Goal: Task Accomplishment & Management: Use online tool/utility

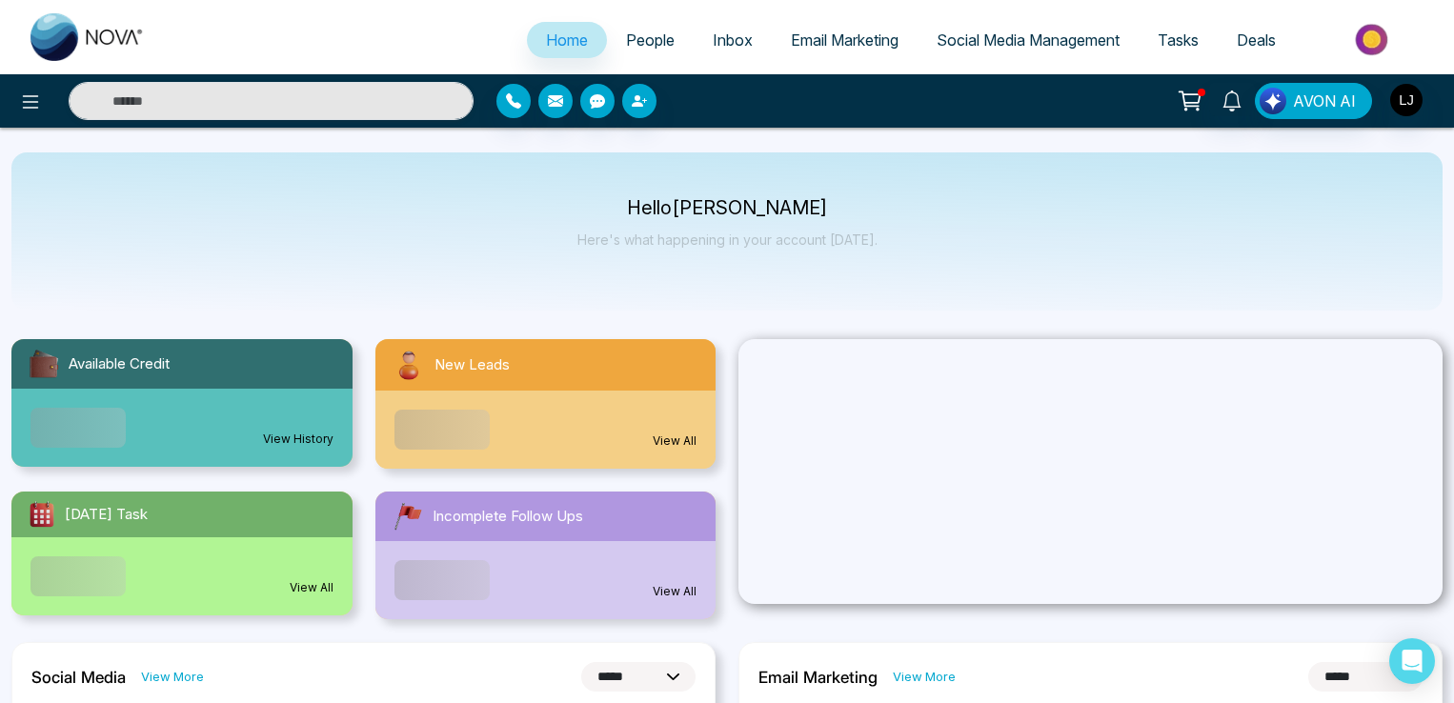
select select "*"
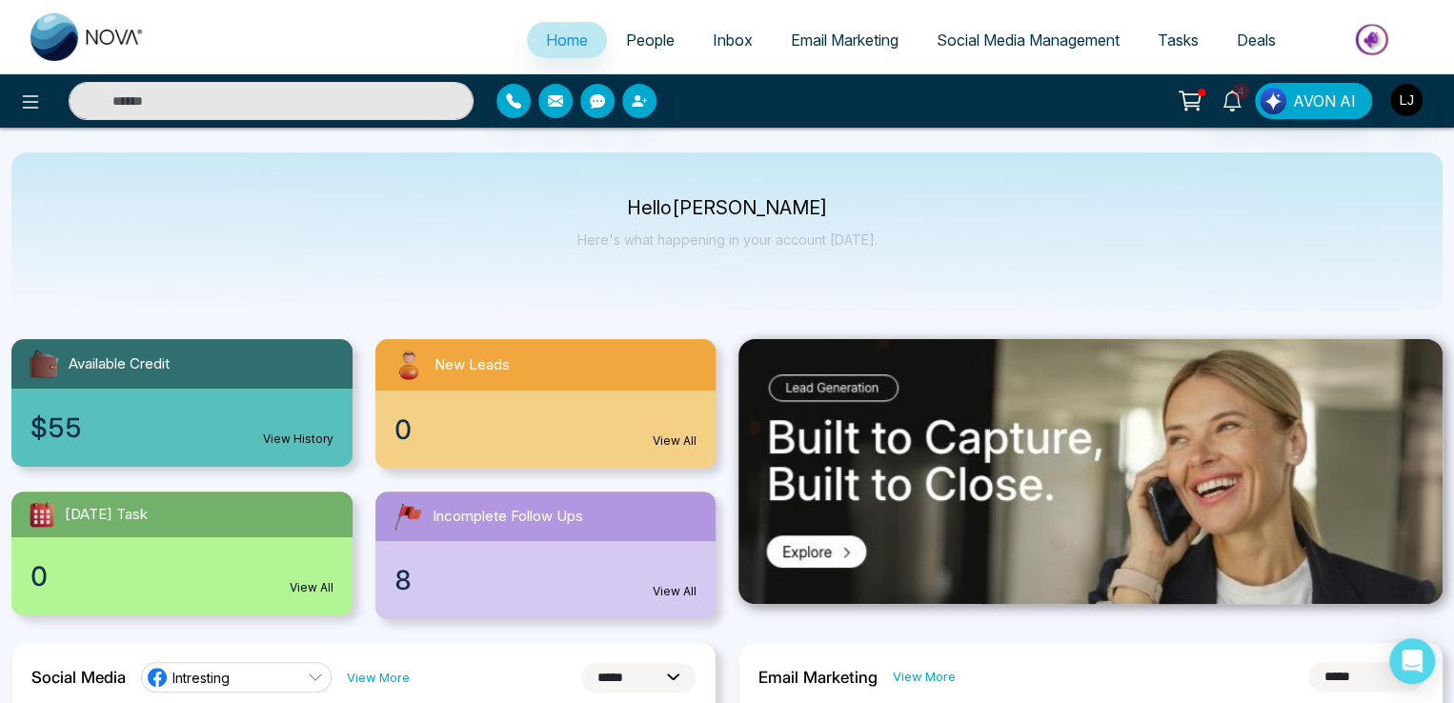
click at [997, 39] on span "Social Media Management" at bounding box center [1028, 39] width 183 height 19
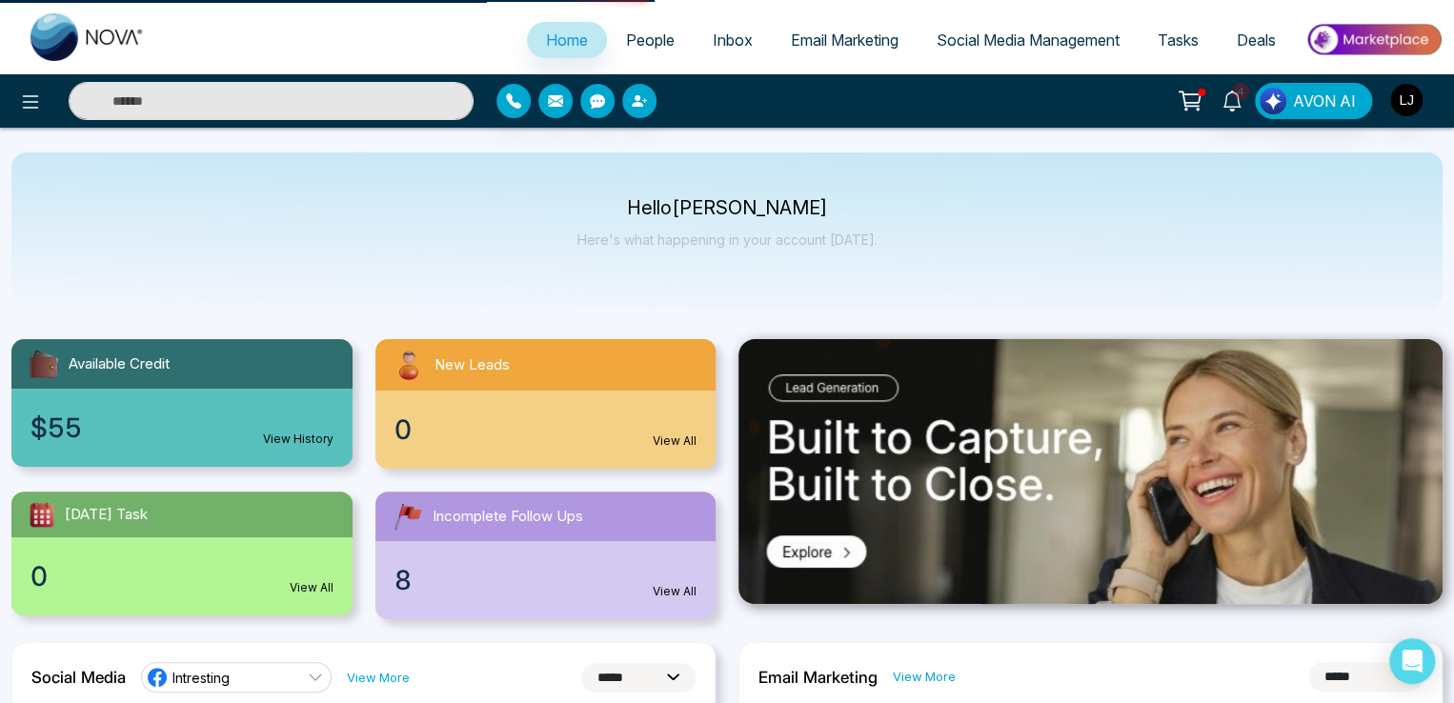
click at [1034, 33] on span "Social Media Management" at bounding box center [1028, 39] width 183 height 19
click at [982, 36] on span "Social Media Management" at bounding box center [1028, 39] width 183 height 19
click at [980, 33] on span "Social Media Management" at bounding box center [1028, 39] width 183 height 19
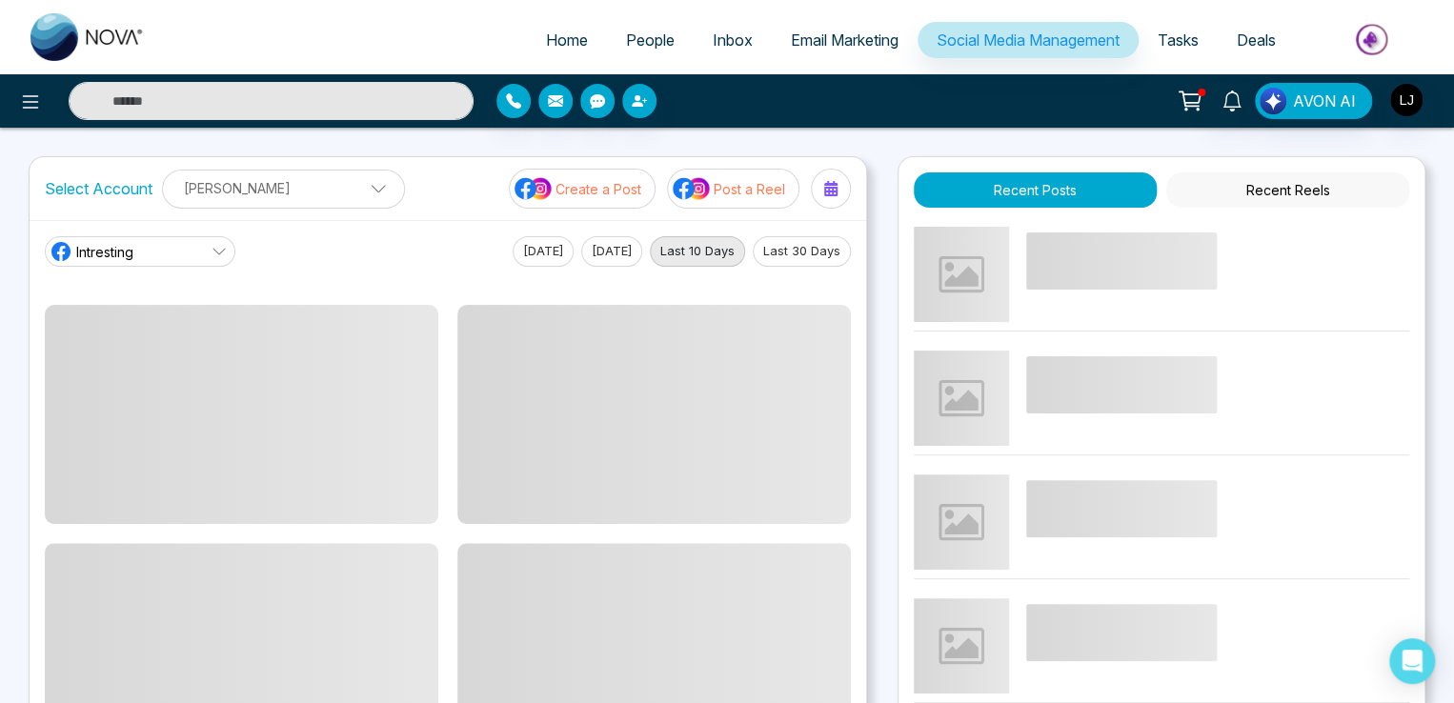
click at [739, 184] on p "Post a Reel" at bounding box center [749, 189] width 71 height 20
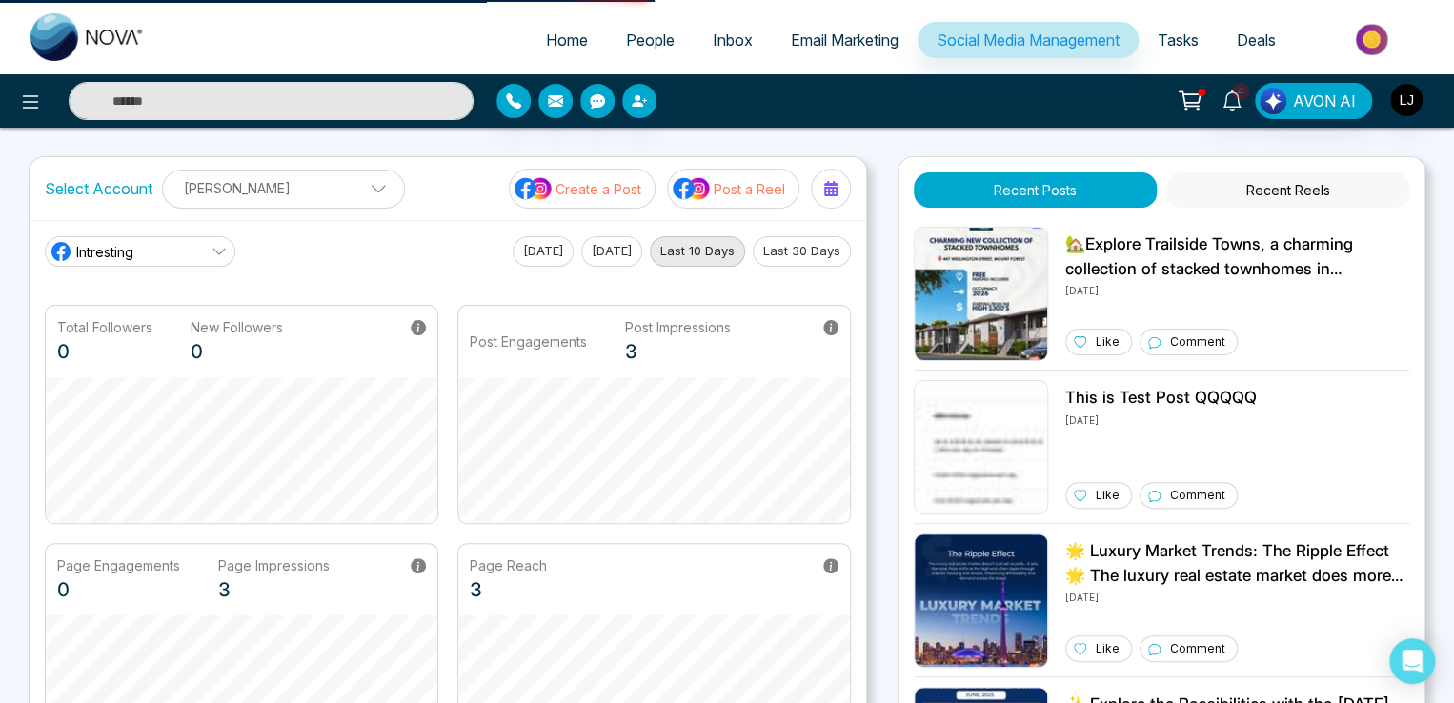
click at [745, 191] on p "Post a Reel" at bounding box center [749, 189] width 71 height 20
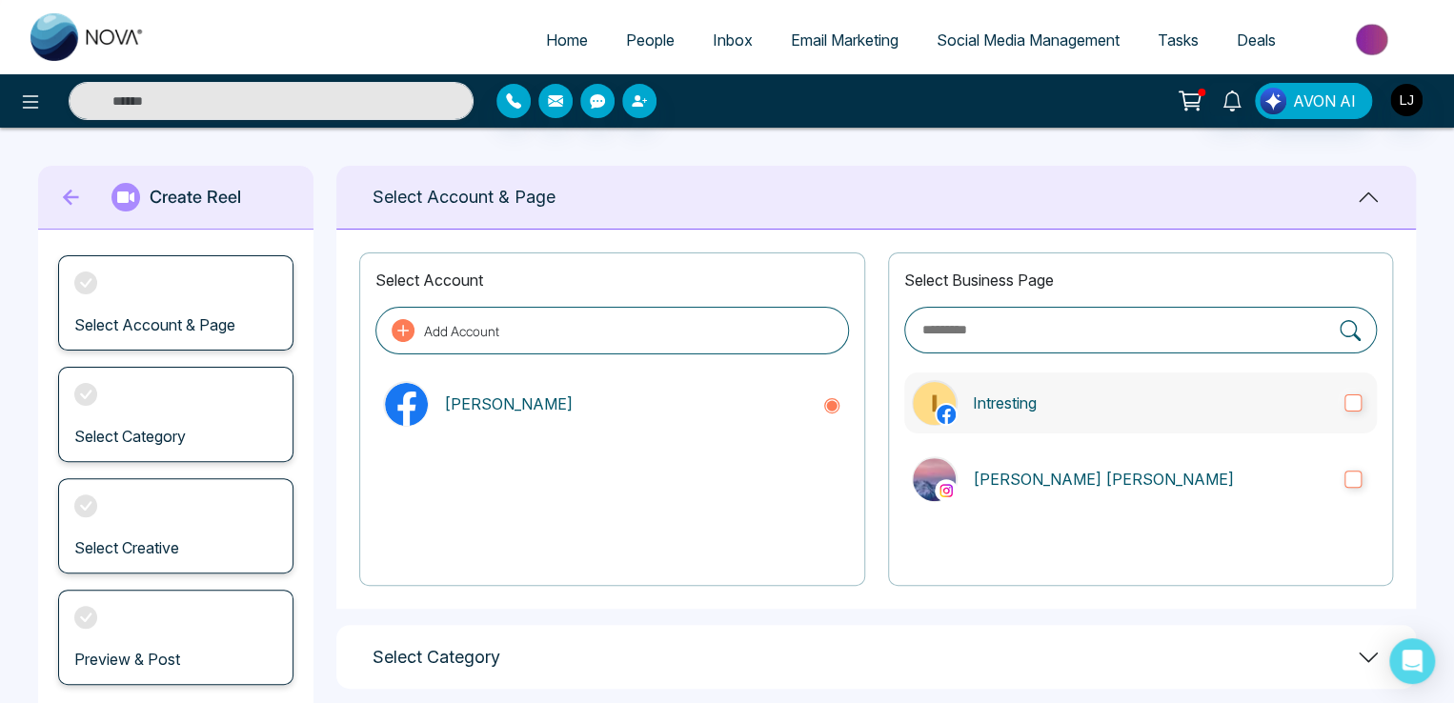
click at [1044, 399] on p "Intresting" at bounding box center [1151, 403] width 356 height 23
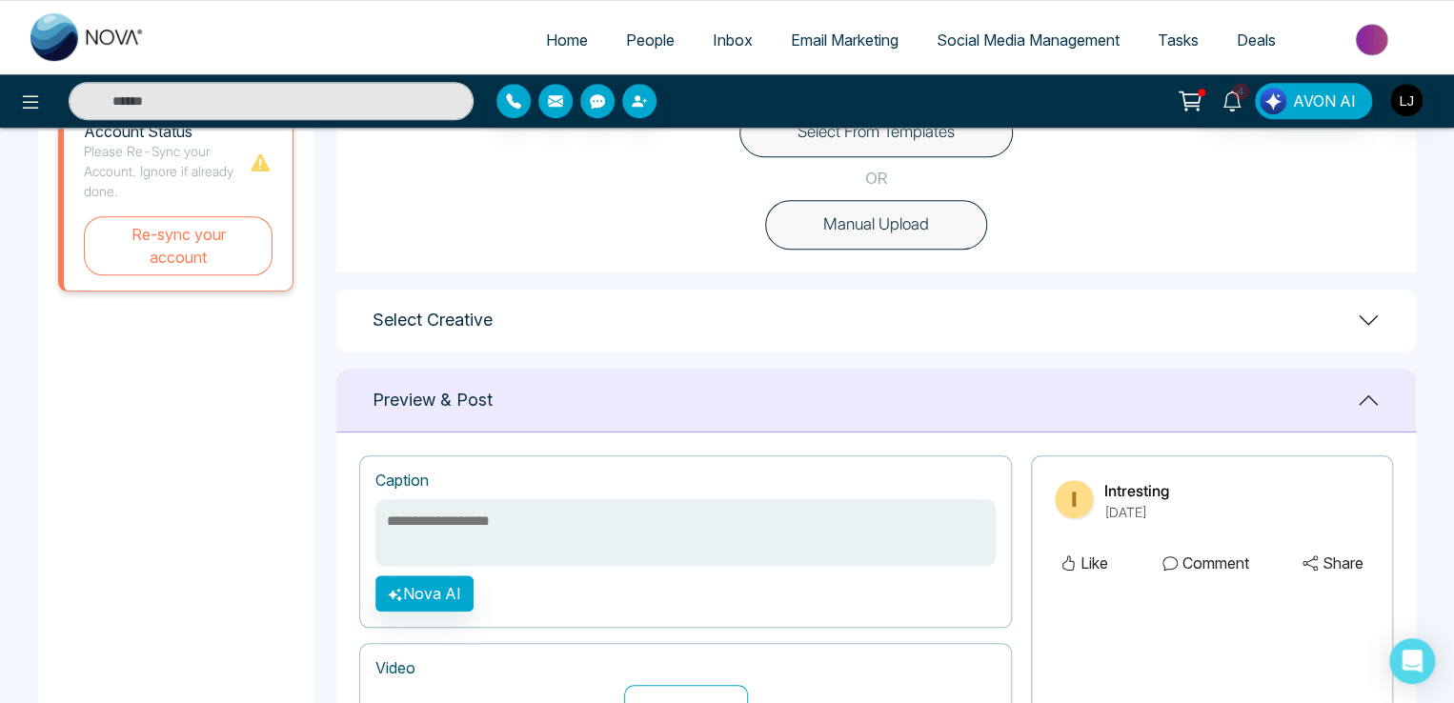
scroll to position [572, 0]
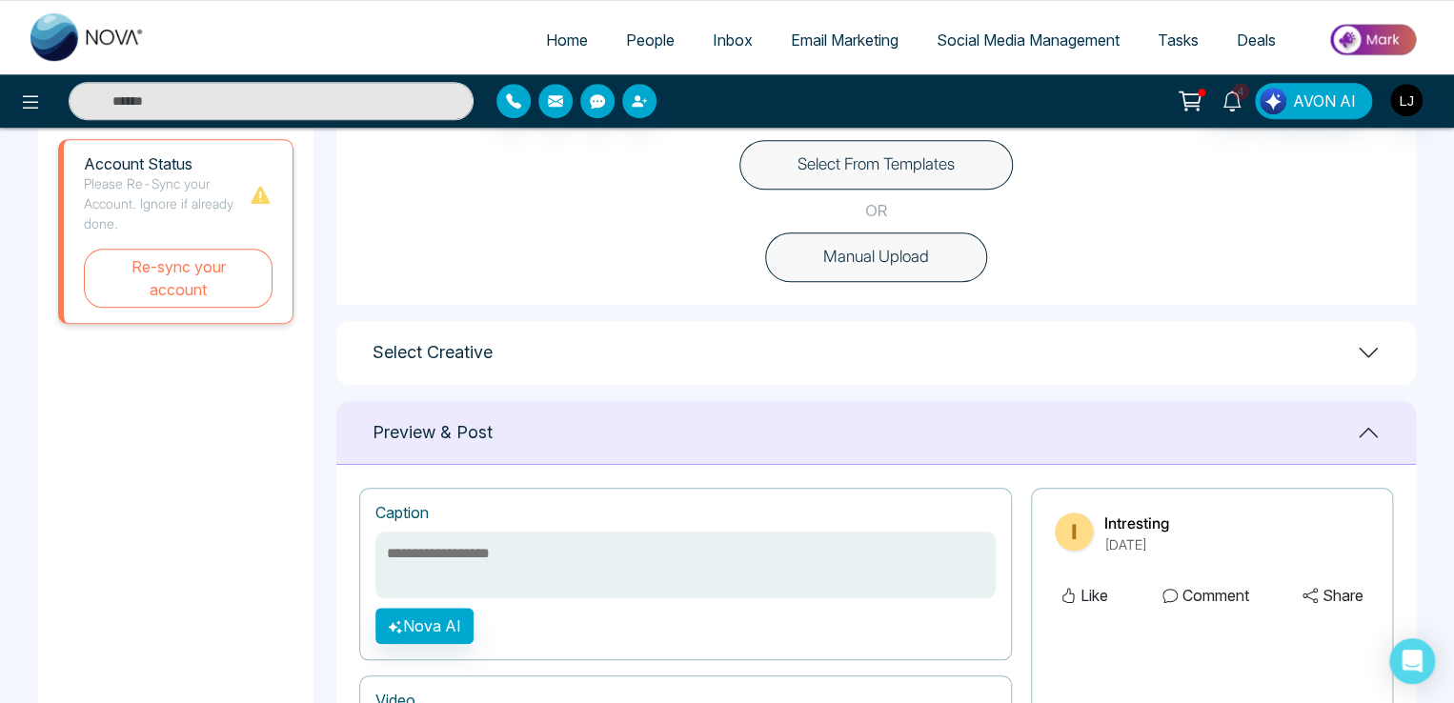
click at [865, 151] on button "Select From Templates" at bounding box center [875, 165] width 273 height 50
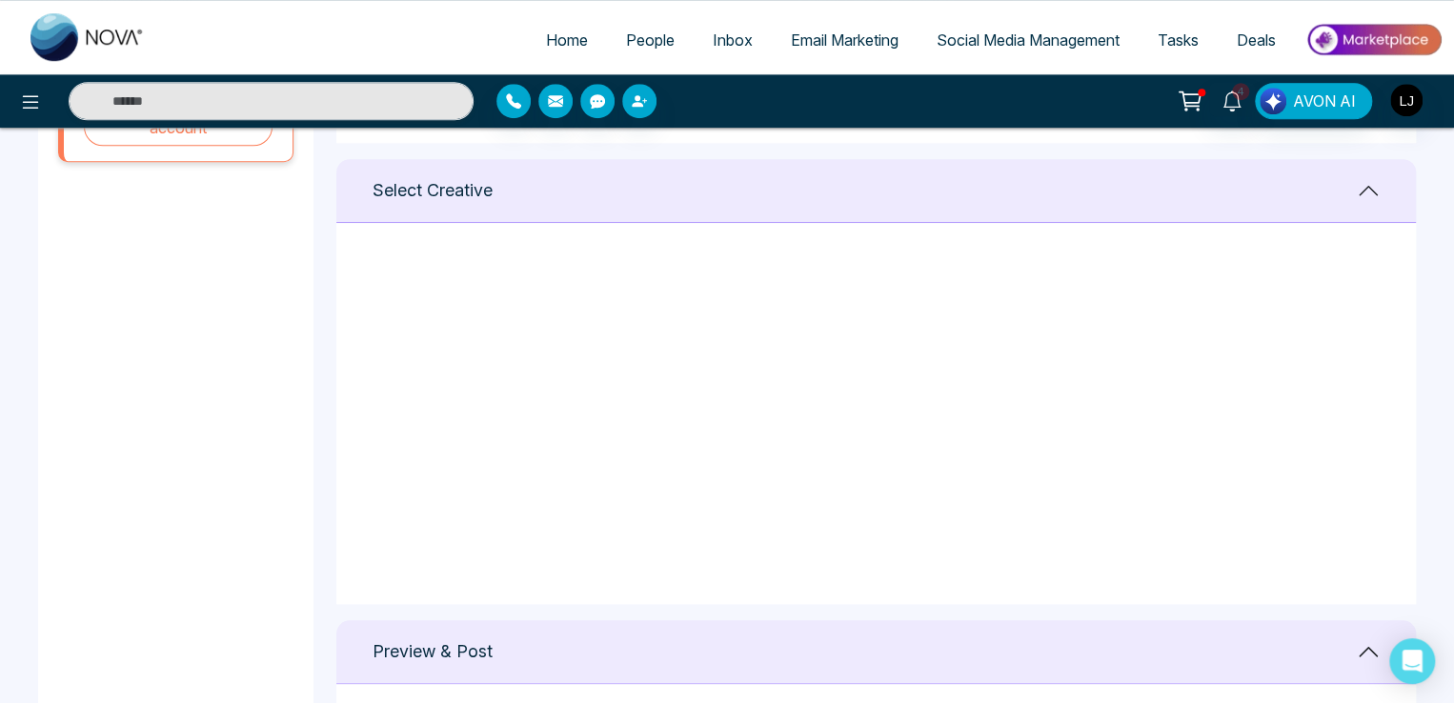
scroll to position [762, 0]
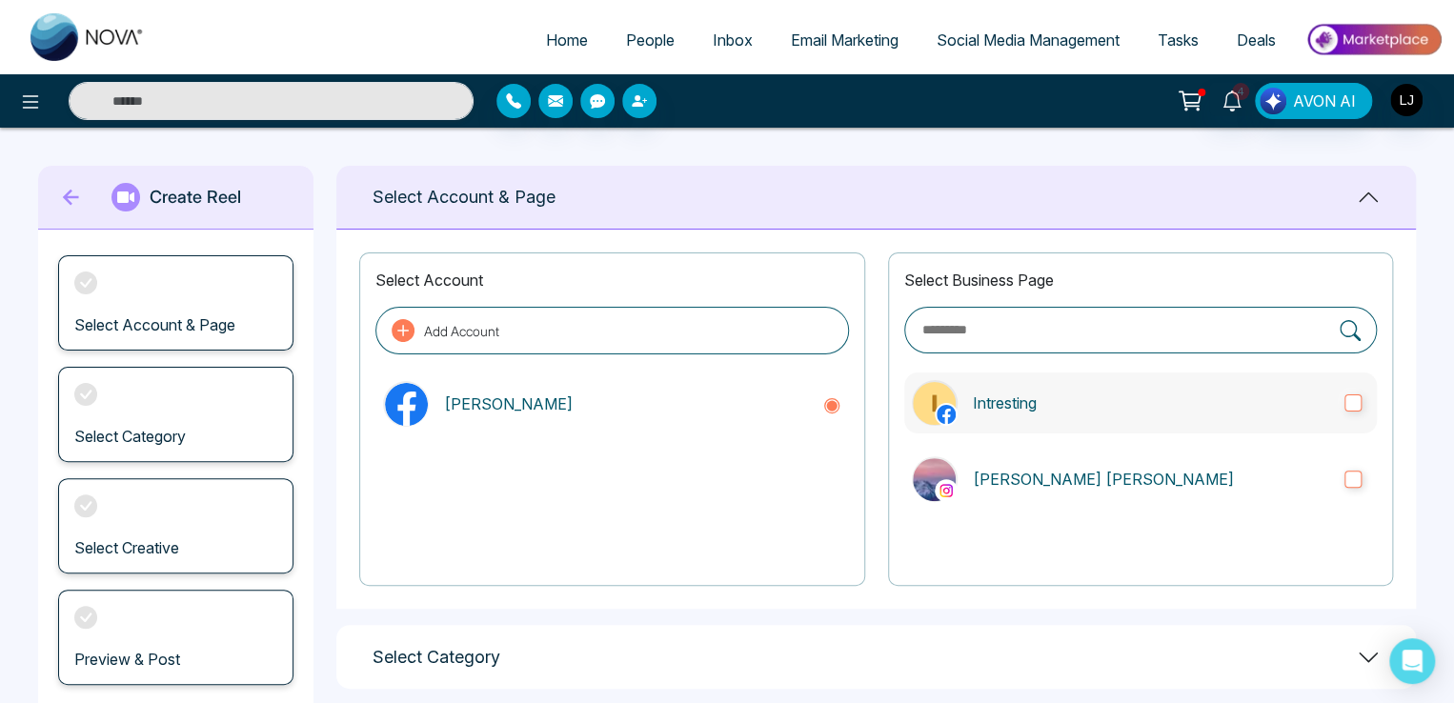
click at [1057, 392] on p "Intresting" at bounding box center [1151, 403] width 356 height 23
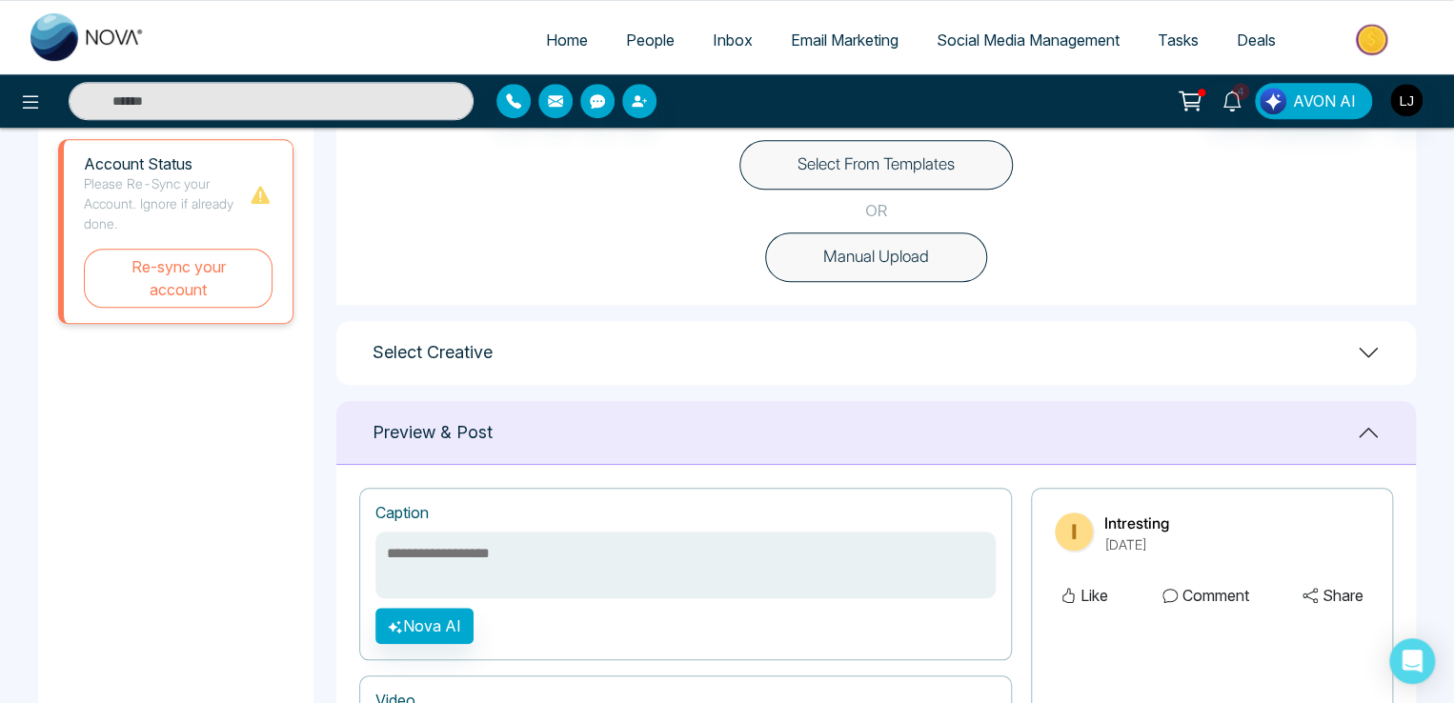
scroll to position [476, 0]
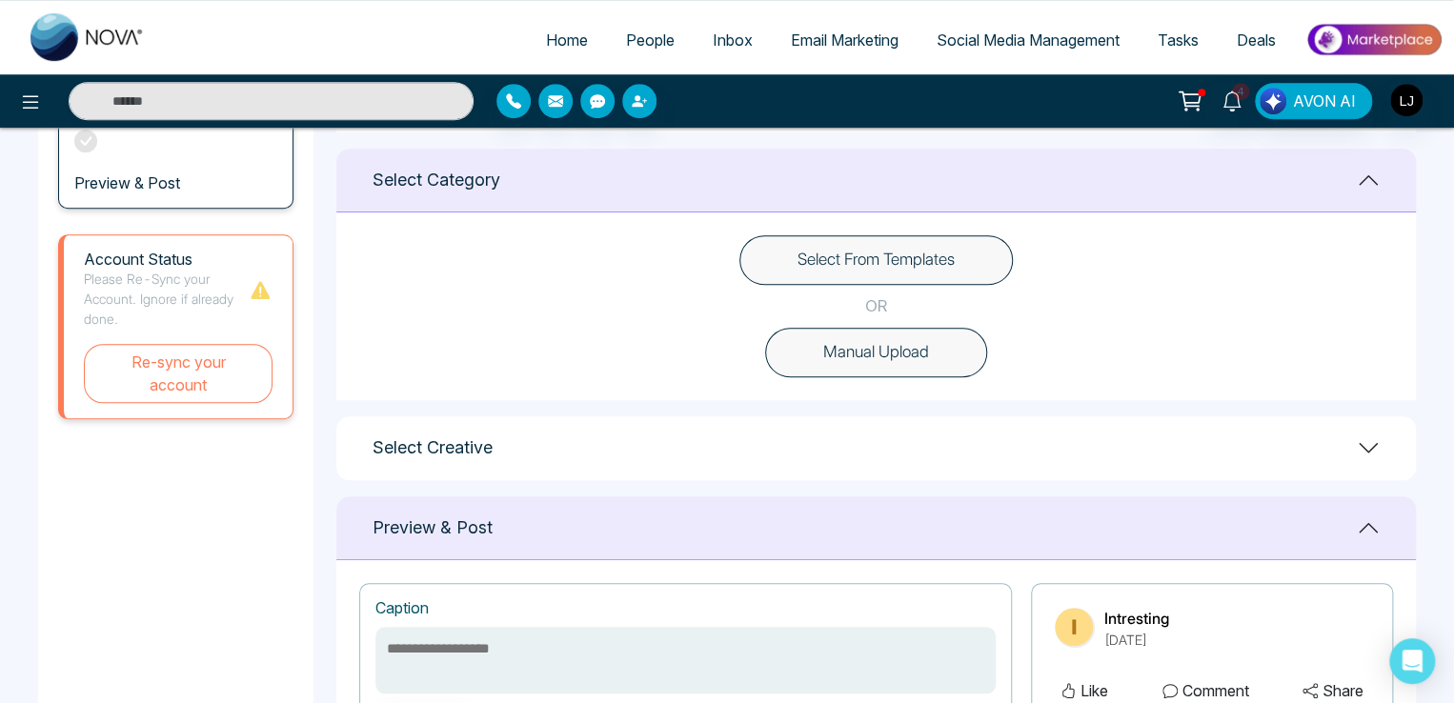
click at [874, 262] on button "Select From Templates" at bounding box center [875, 260] width 273 height 50
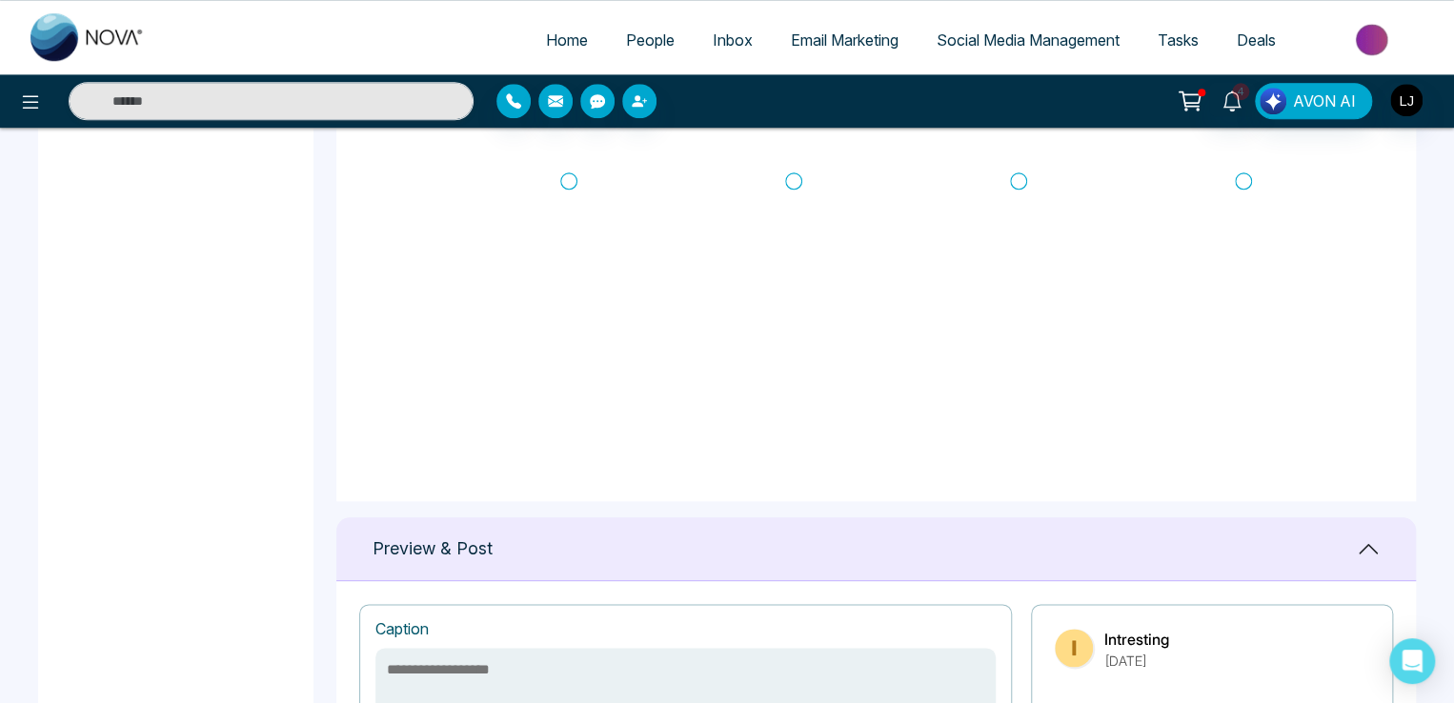
scroll to position [75, 0]
click at [1187, 91] on icon at bounding box center [1190, 101] width 27 height 27
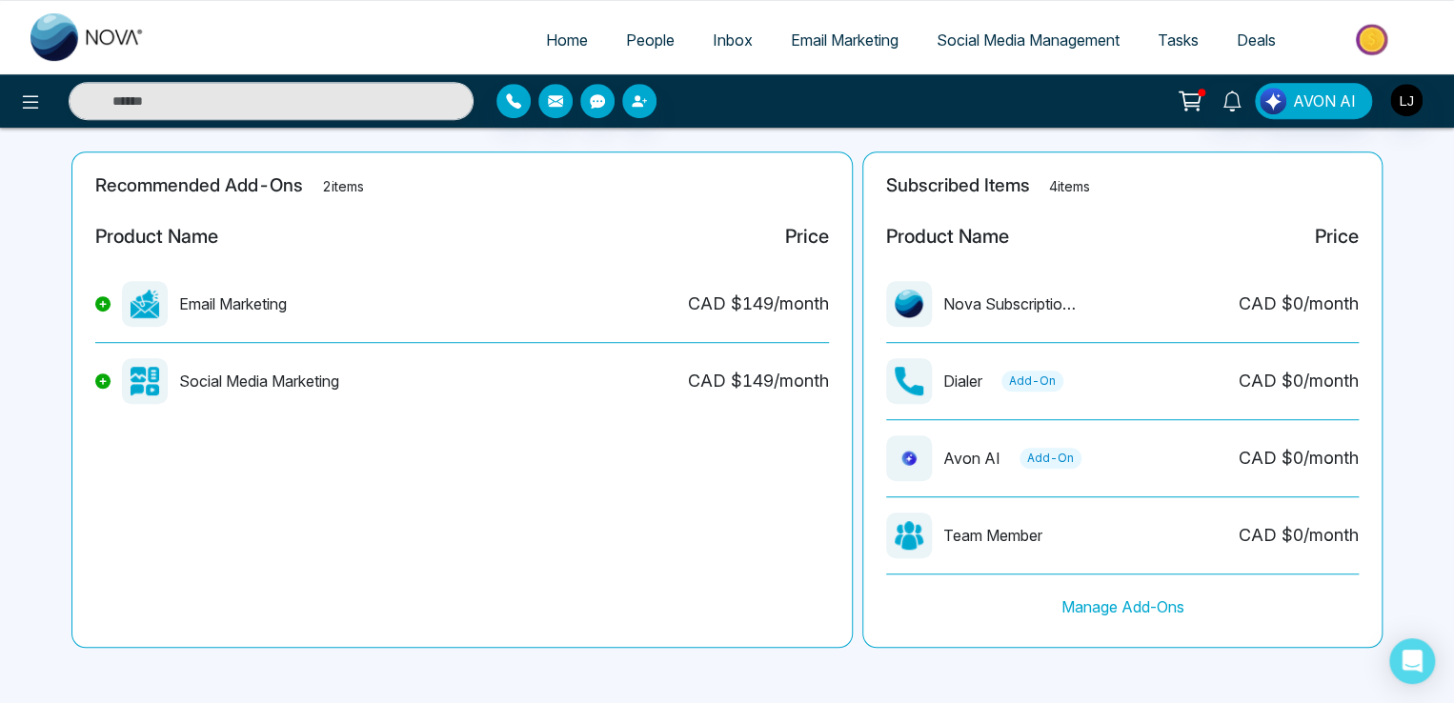
scroll to position [434, 0]
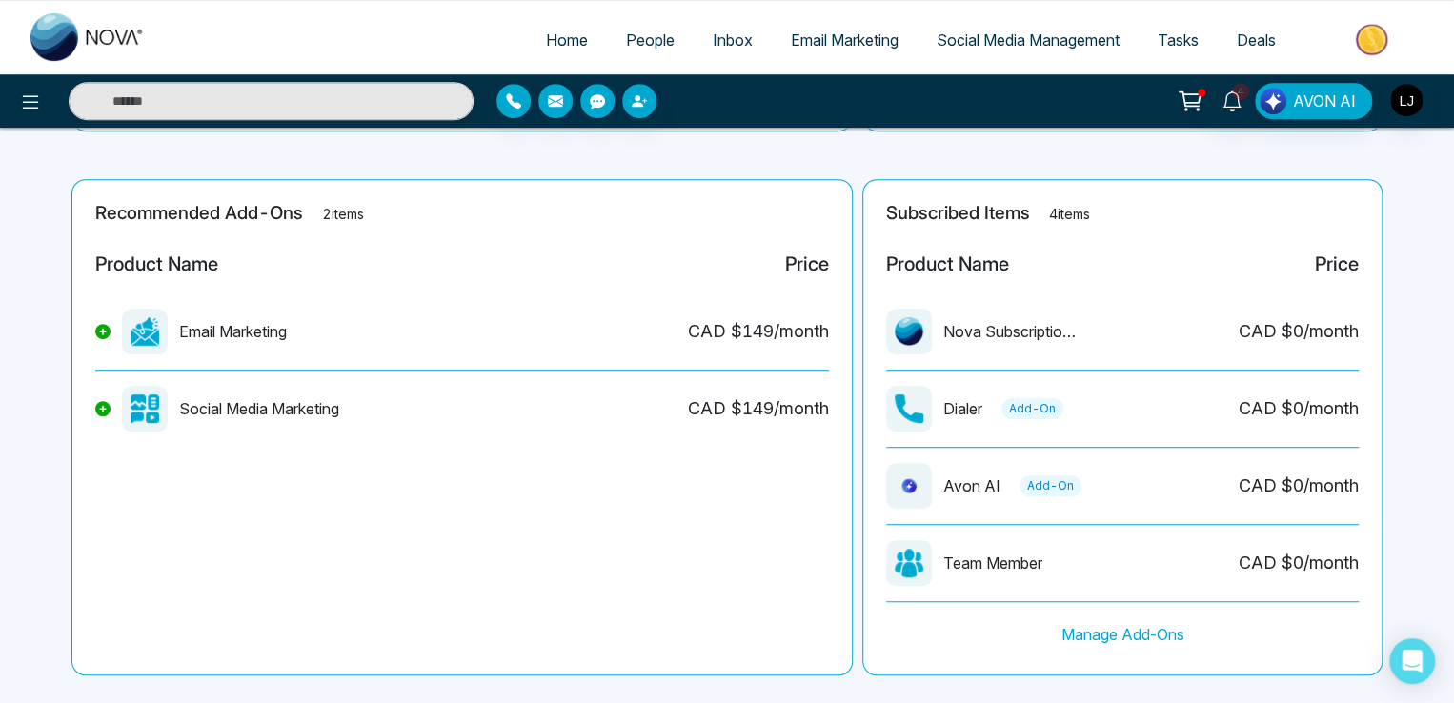
scroll to position [434, 0]
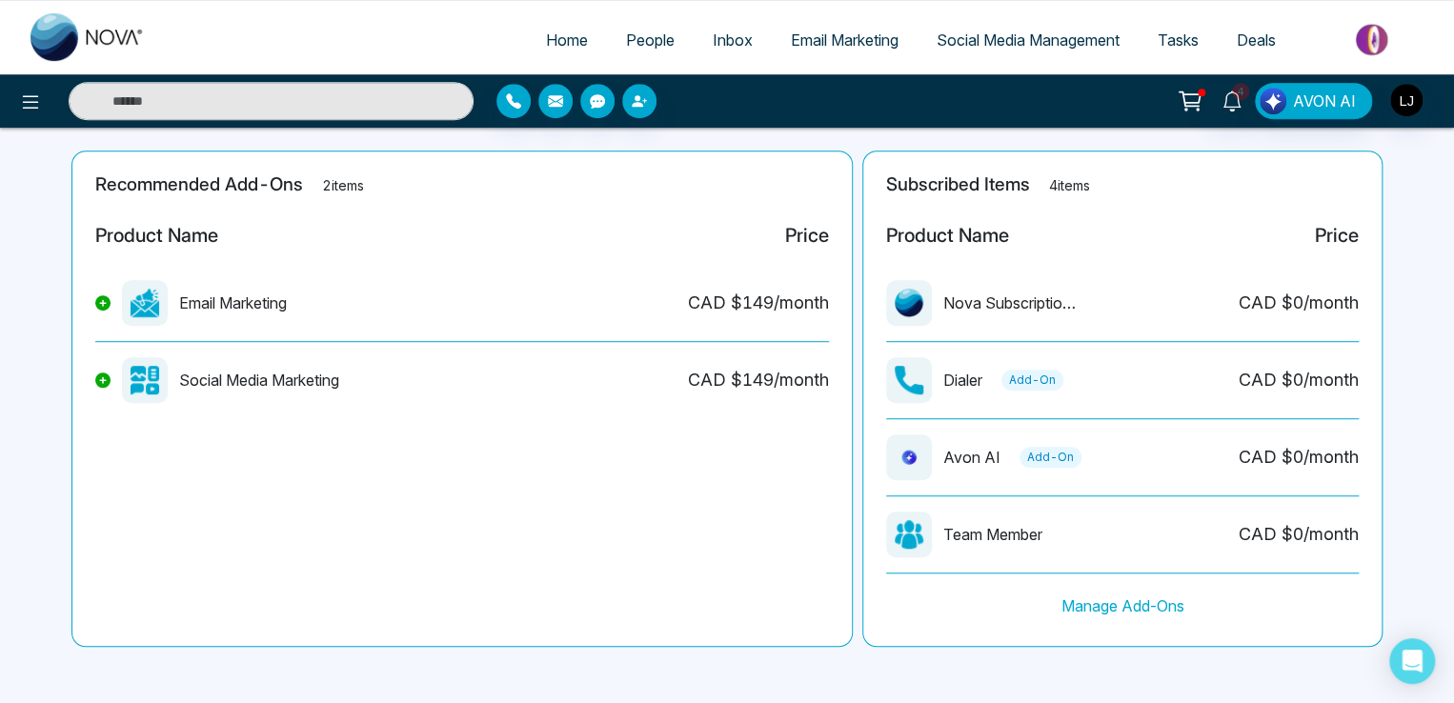
click at [1013, 43] on span "Social Media Management" at bounding box center [1028, 39] width 183 height 19
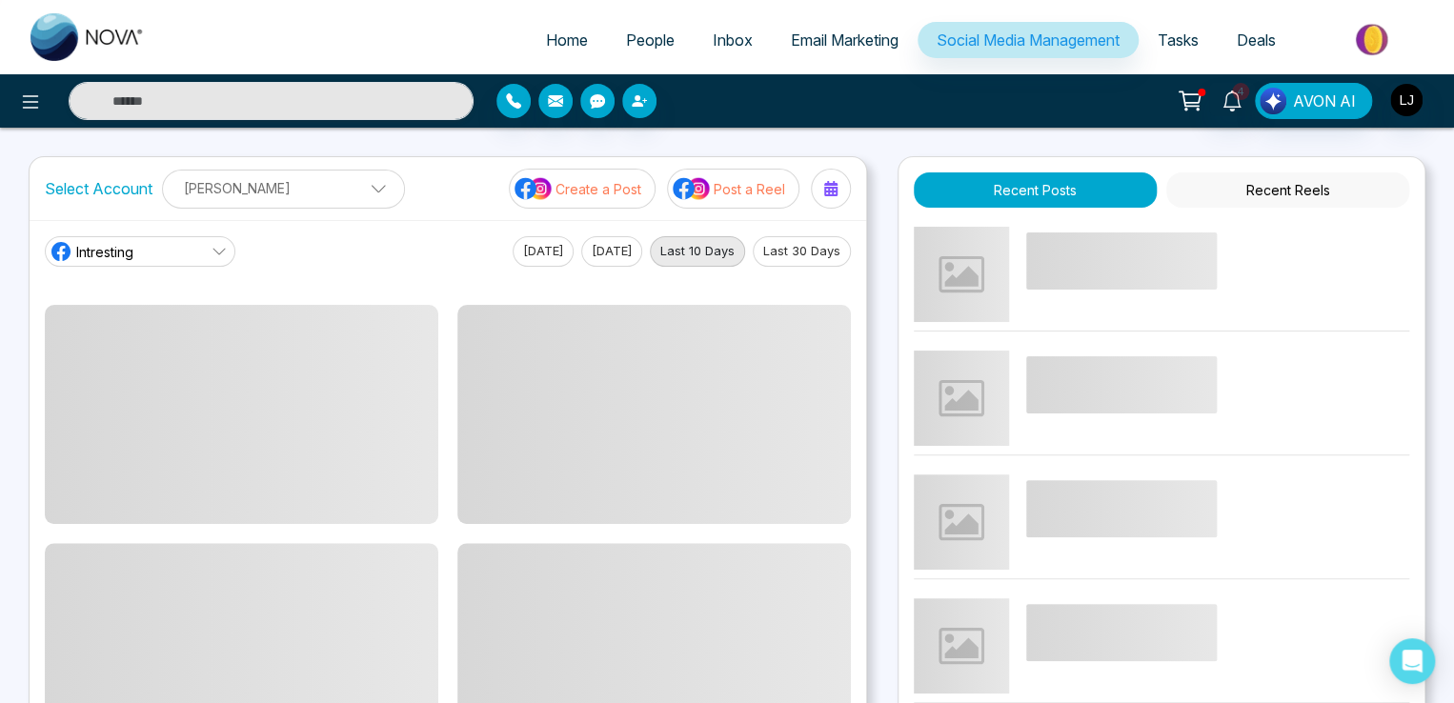
click at [713, 186] on button "Post a Reel" at bounding box center [733, 189] width 132 height 40
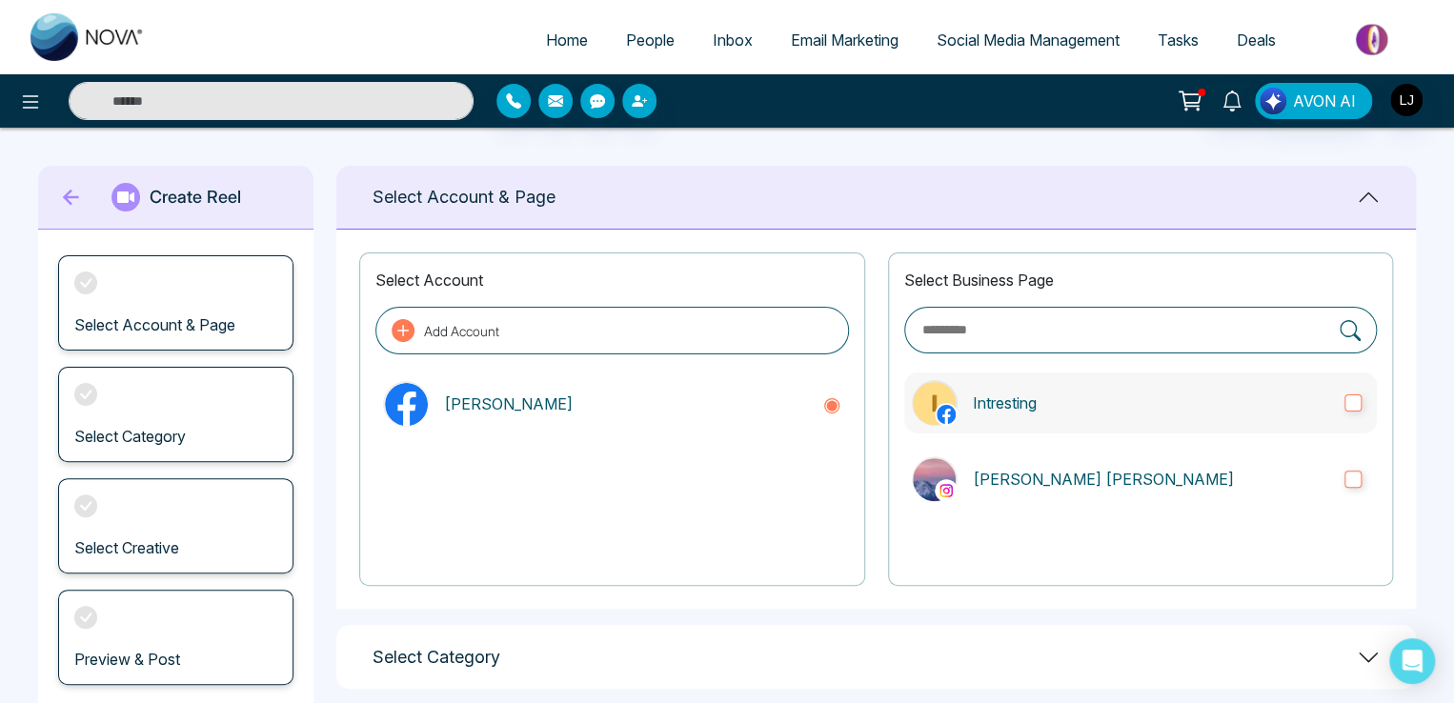
click at [1054, 414] on label "Intresting" at bounding box center [1140, 403] width 473 height 61
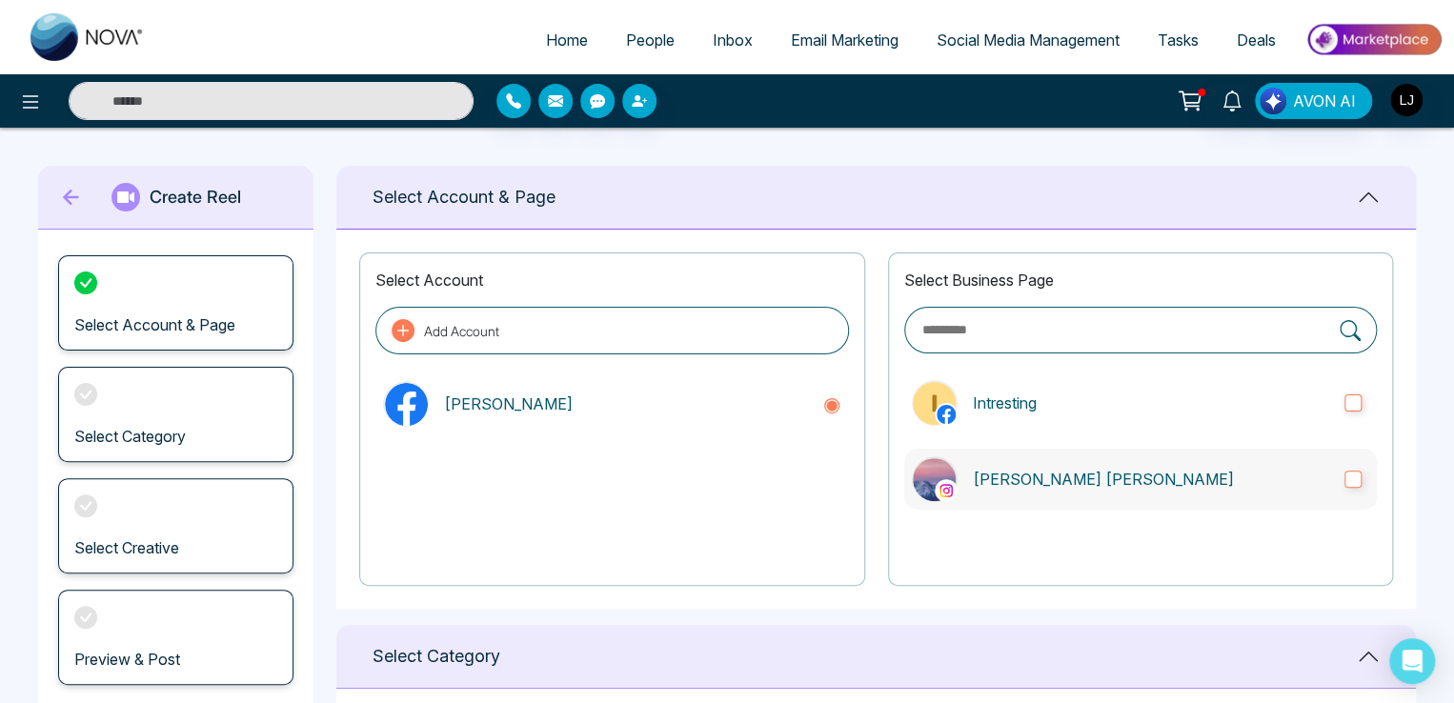
click at [1058, 475] on p "[PERSON_NAME] [PERSON_NAME]" at bounding box center [1151, 479] width 356 height 23
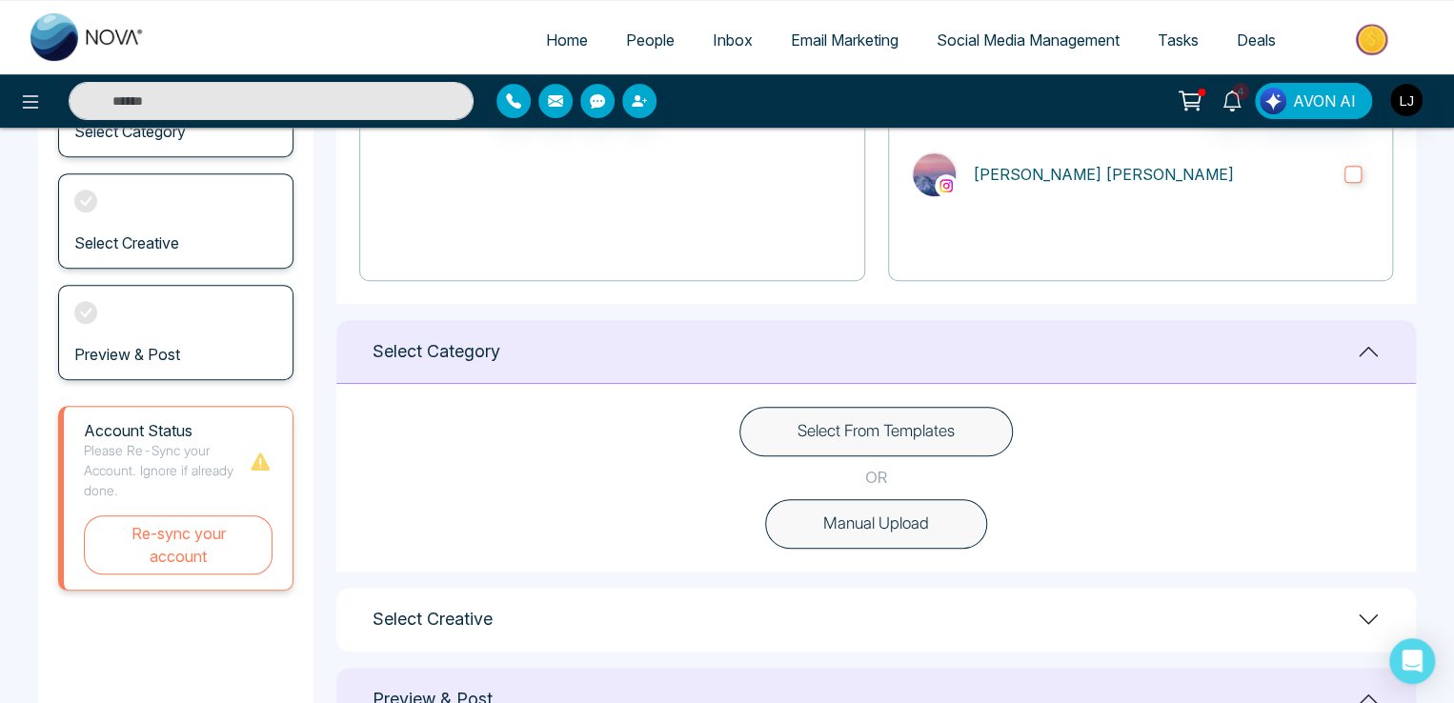
scroll to position [381, 0]
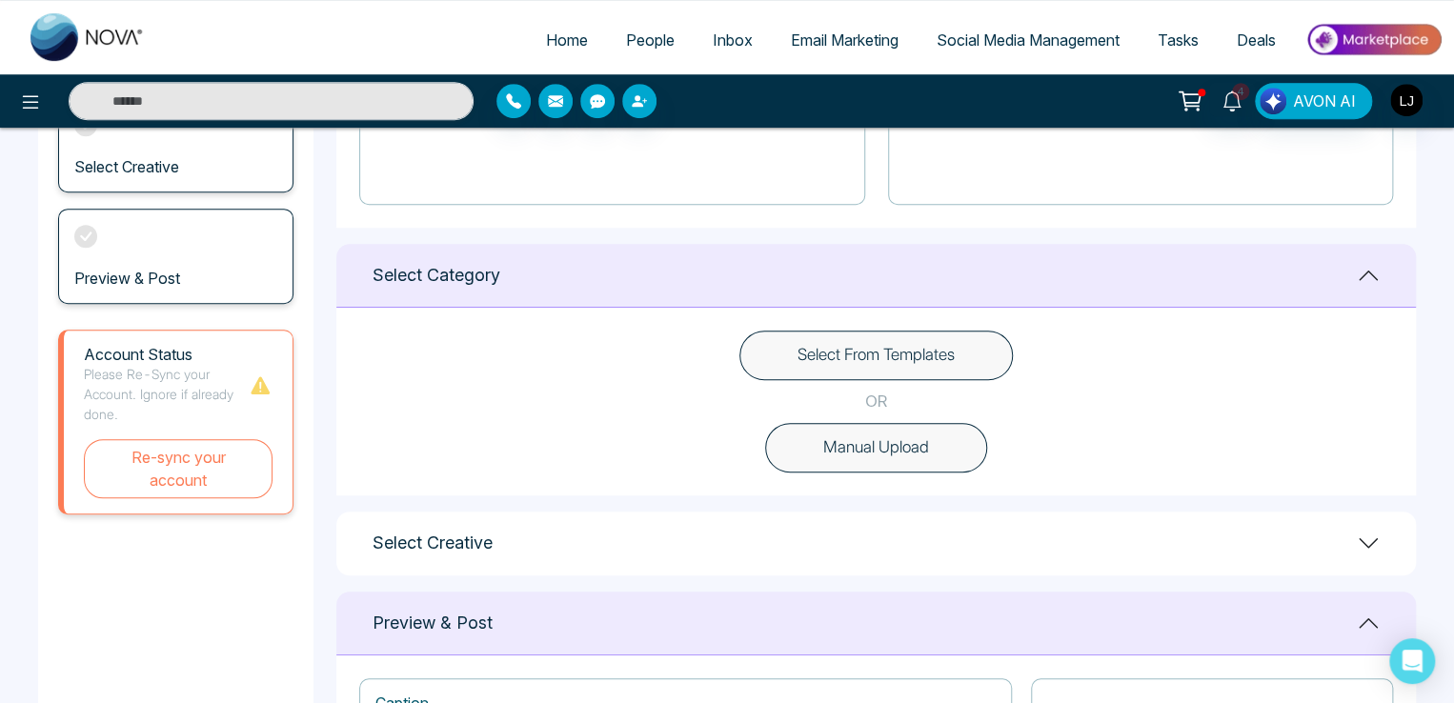
click at [905, 352] on button "Select From Templates" at bounding box center [875, 356] width 273 height 50
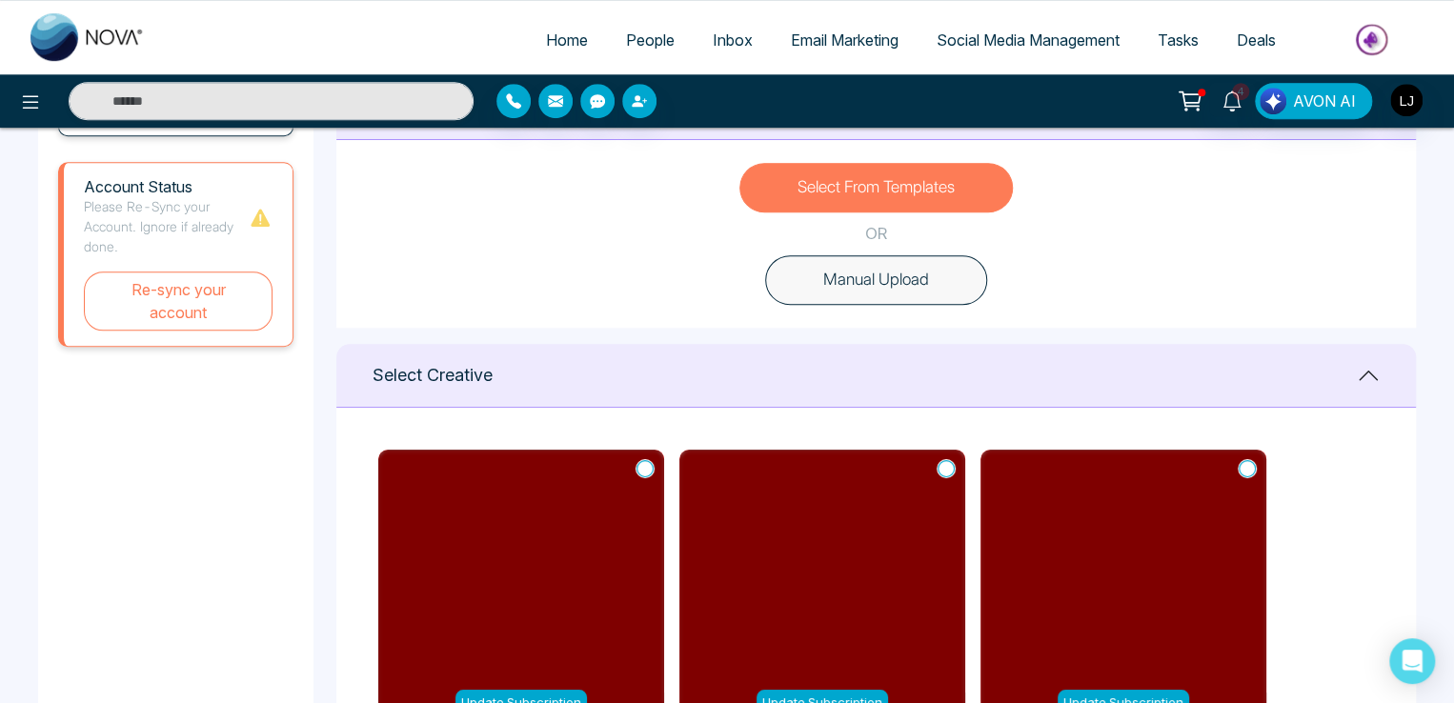
scroll to position [762, 0]
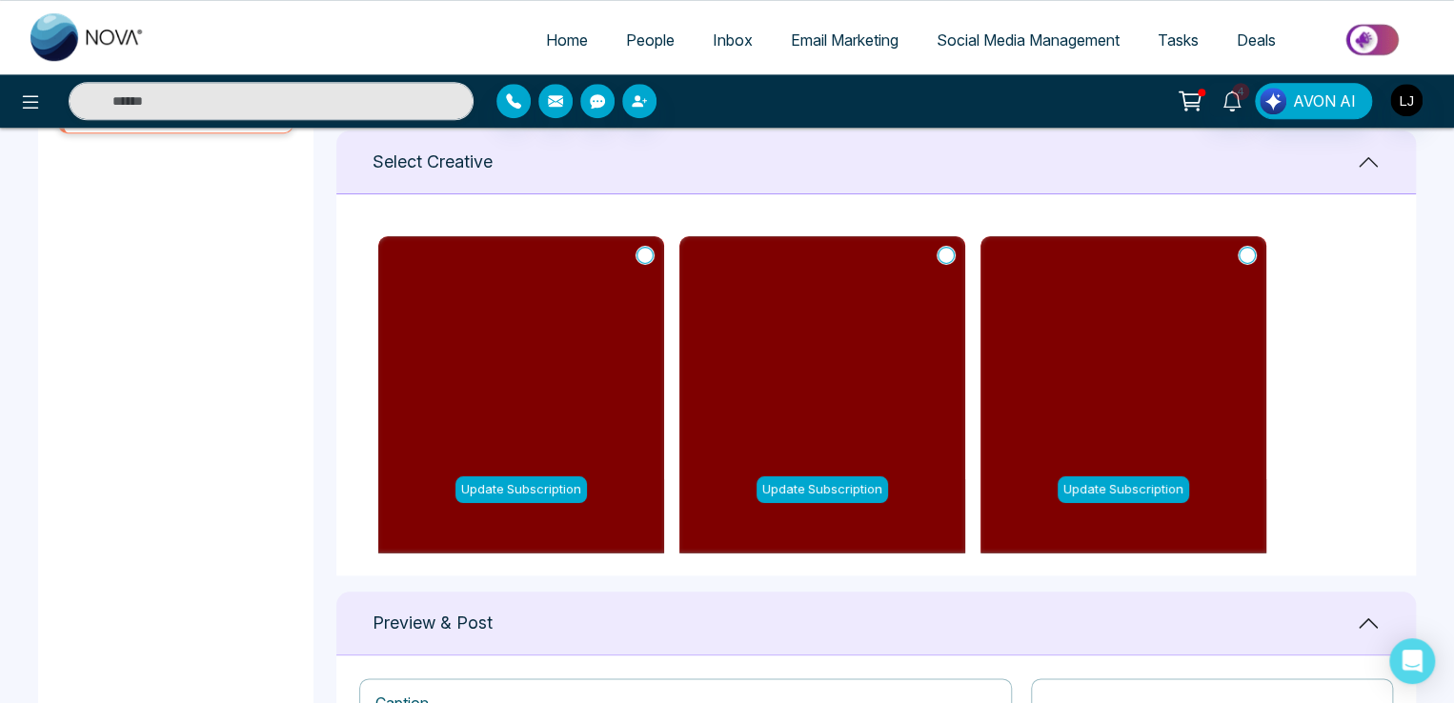
click at [558, 476] on div "Update Subscription" at bounding box center [520, 489] width 131 height 27
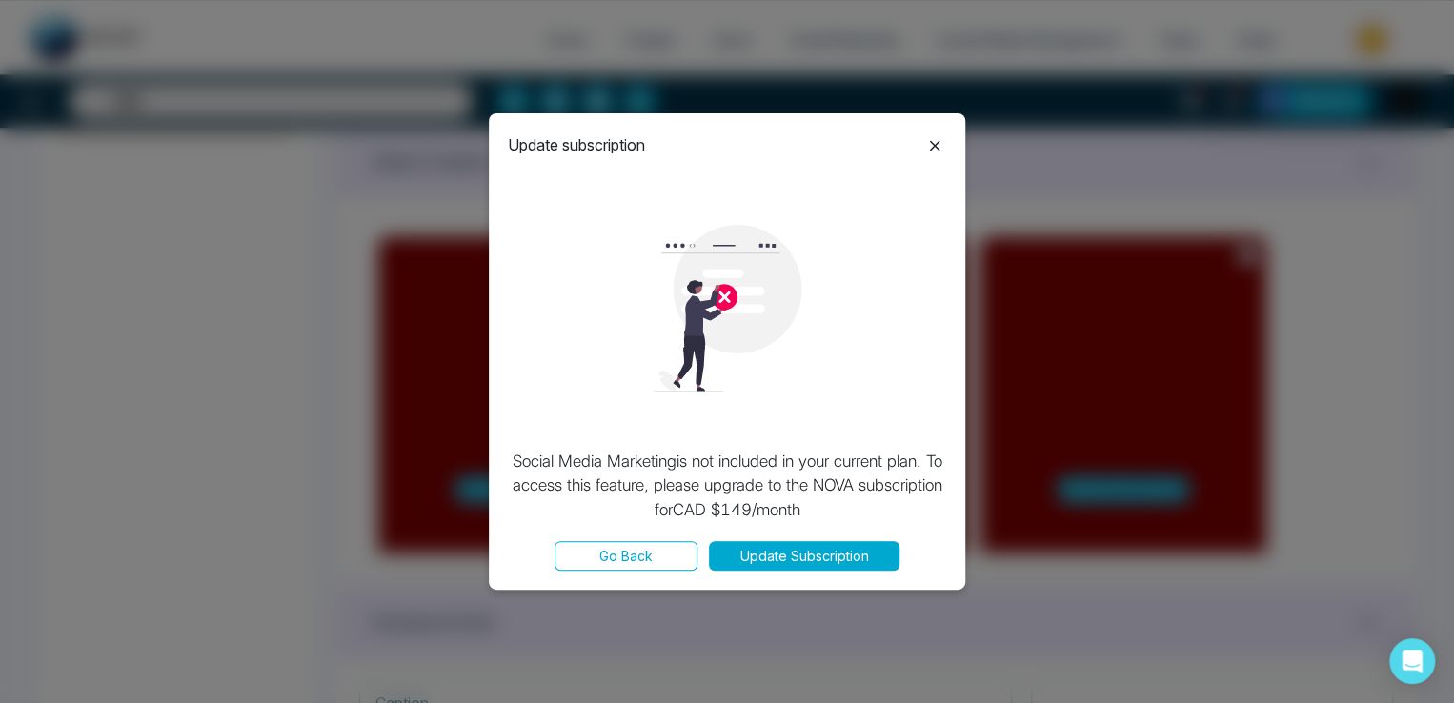
click at [923, 151] on icon at bounding box center [934, 145] width 23 height 23
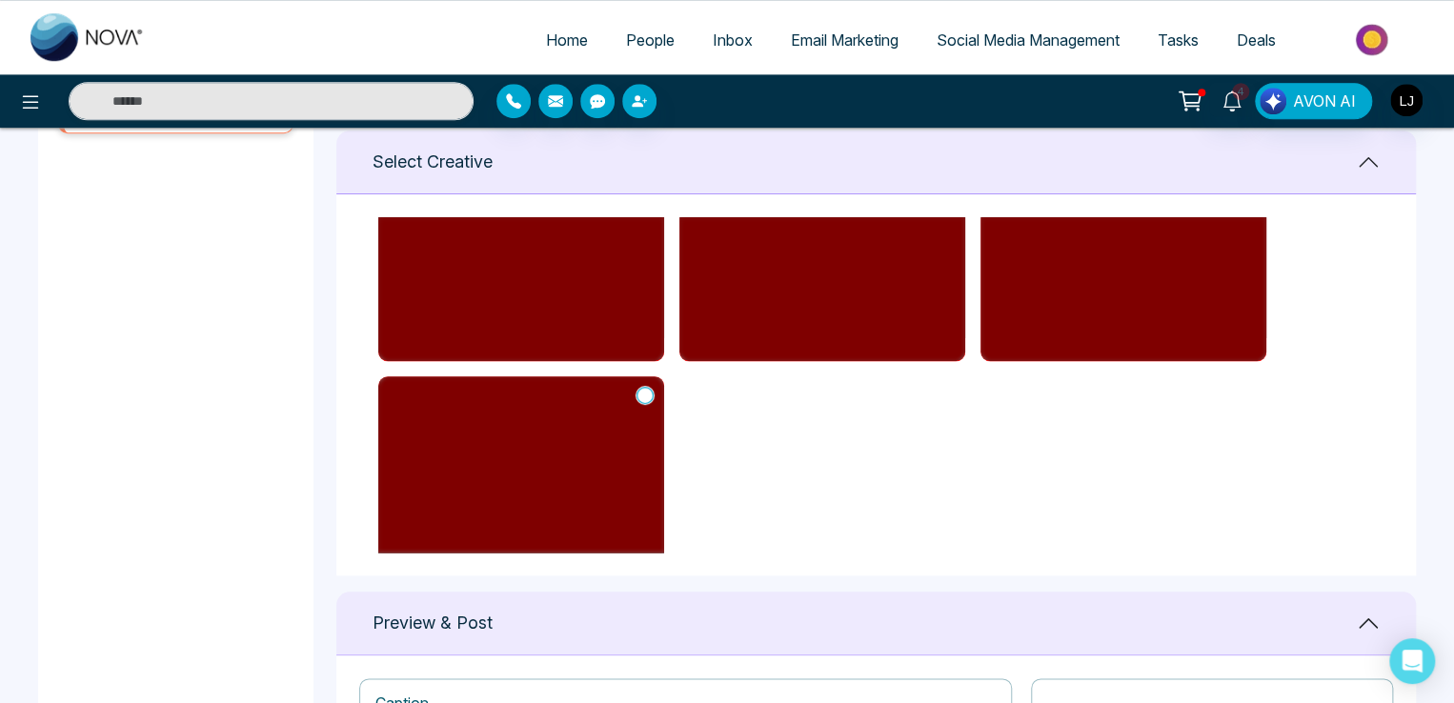
scroll to position [381, 0]
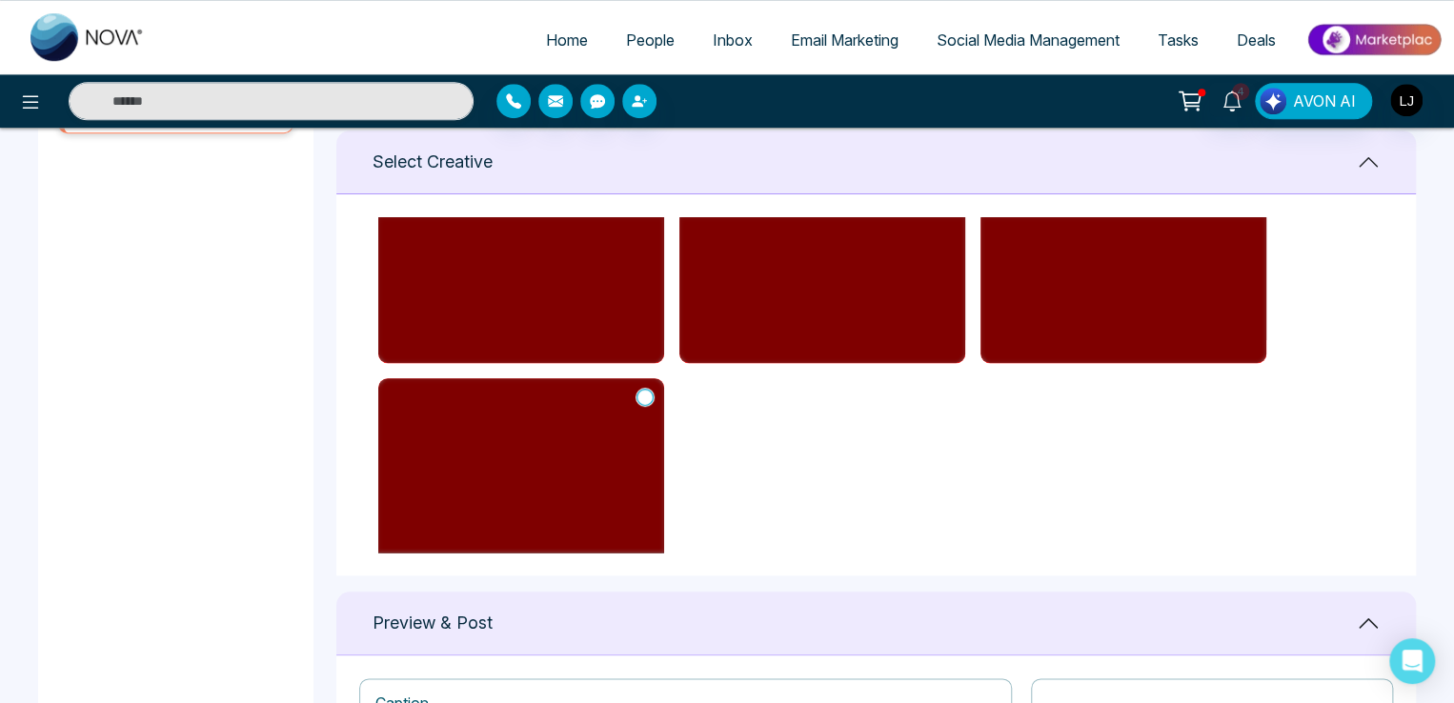
click at [598, 327] on div "Update Subscription" at bounding box center [521, 109] width 286 height 508
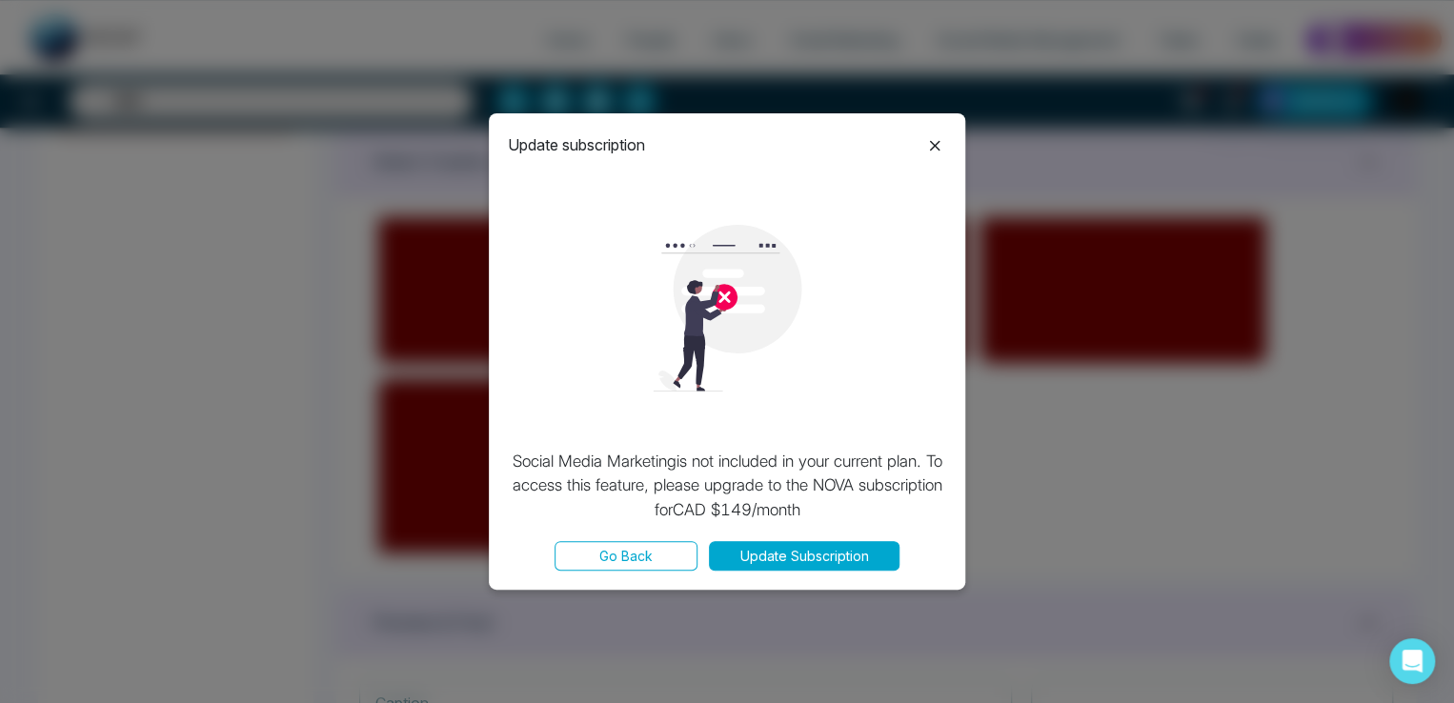
click at [756, 548] on button "Update Subscription" at bounding box center [804, 556] width 191 height 30
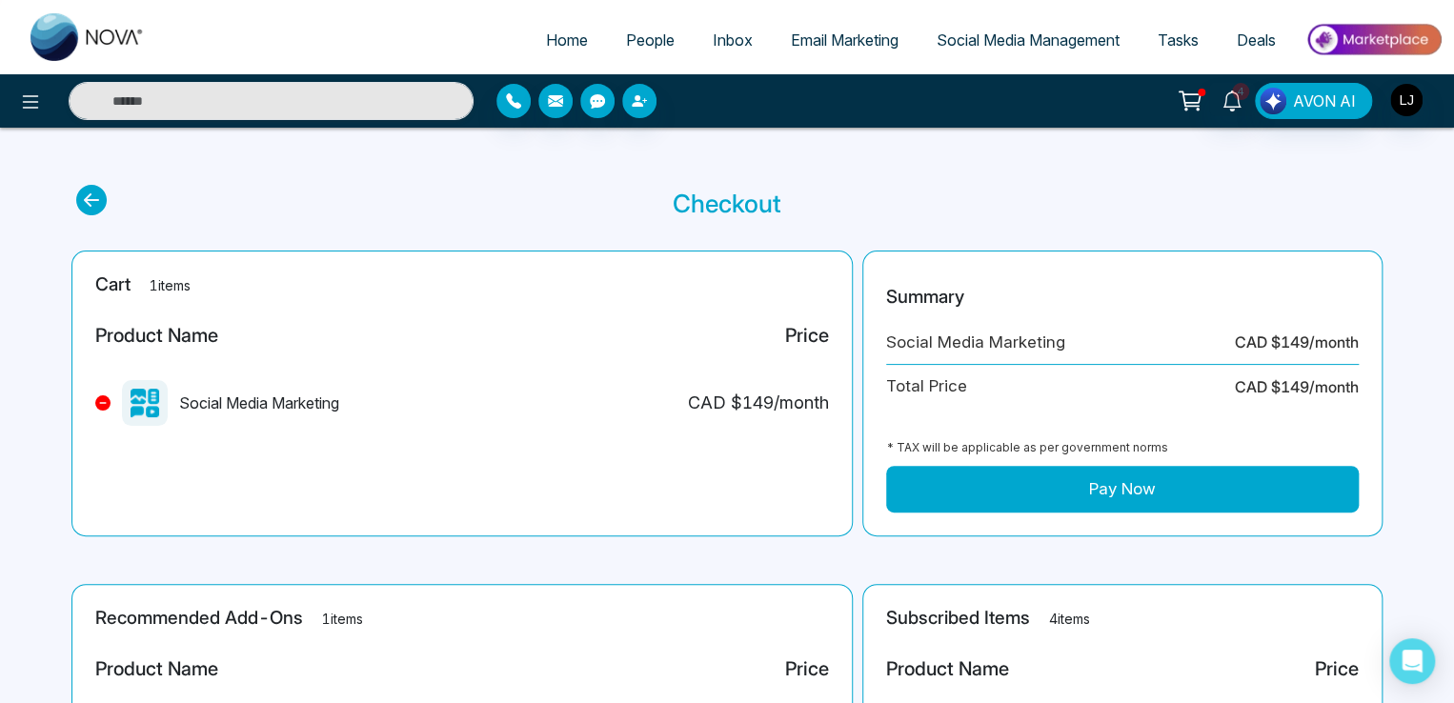
click at [1167, 486] on button "Pay Now" at bounding box center [1122, 490] width 473 height 48
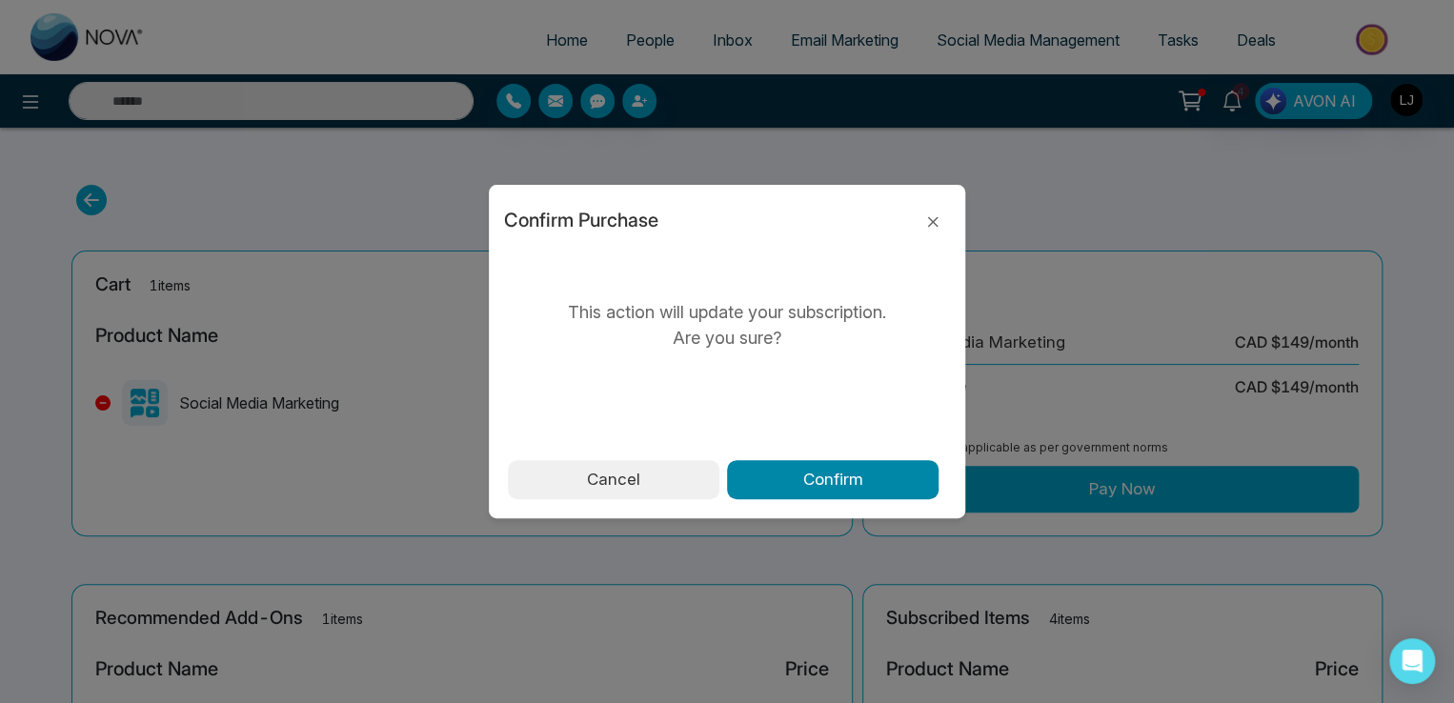
click at [804, 472] on button "Confirm" at bounding box center [833, 480] width 212 height 40
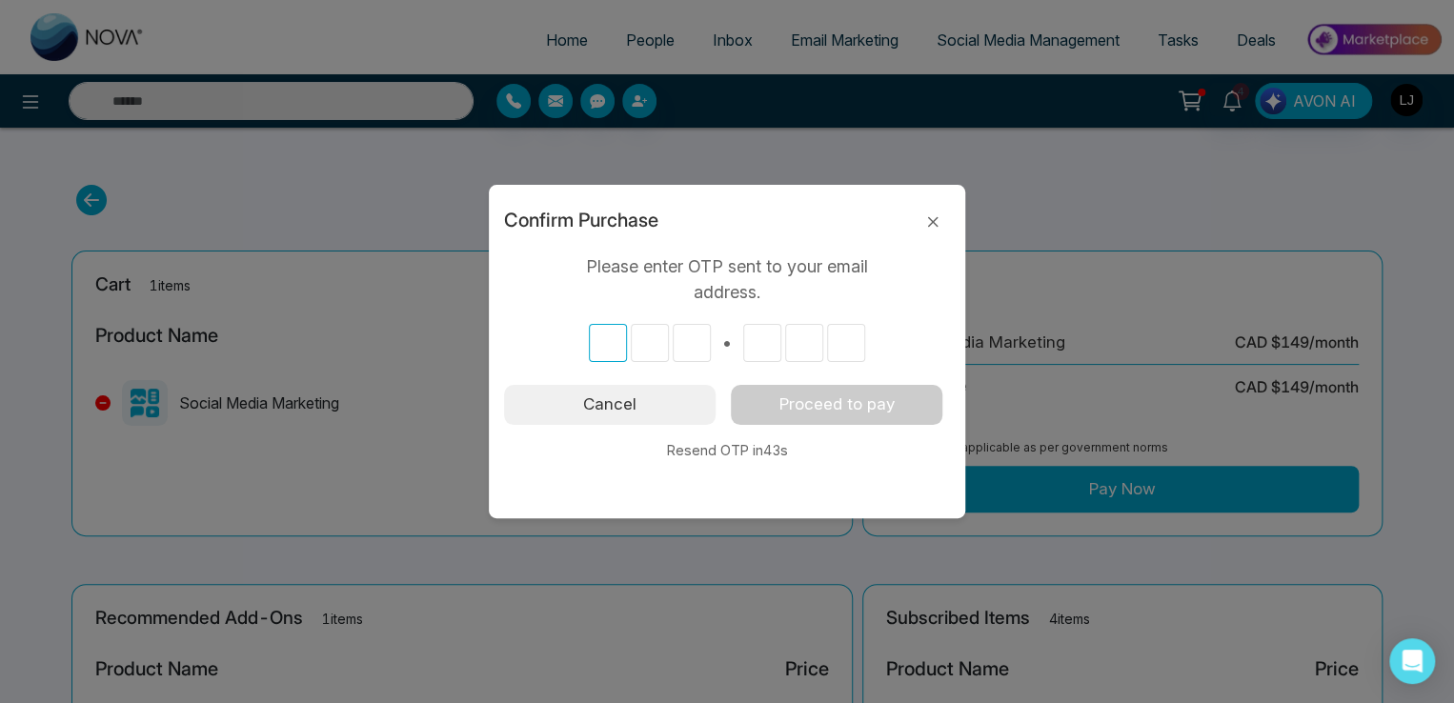
click at [608, 345] on input "text" at bounding box center [608, 343] width 38 height 38
type input "*"
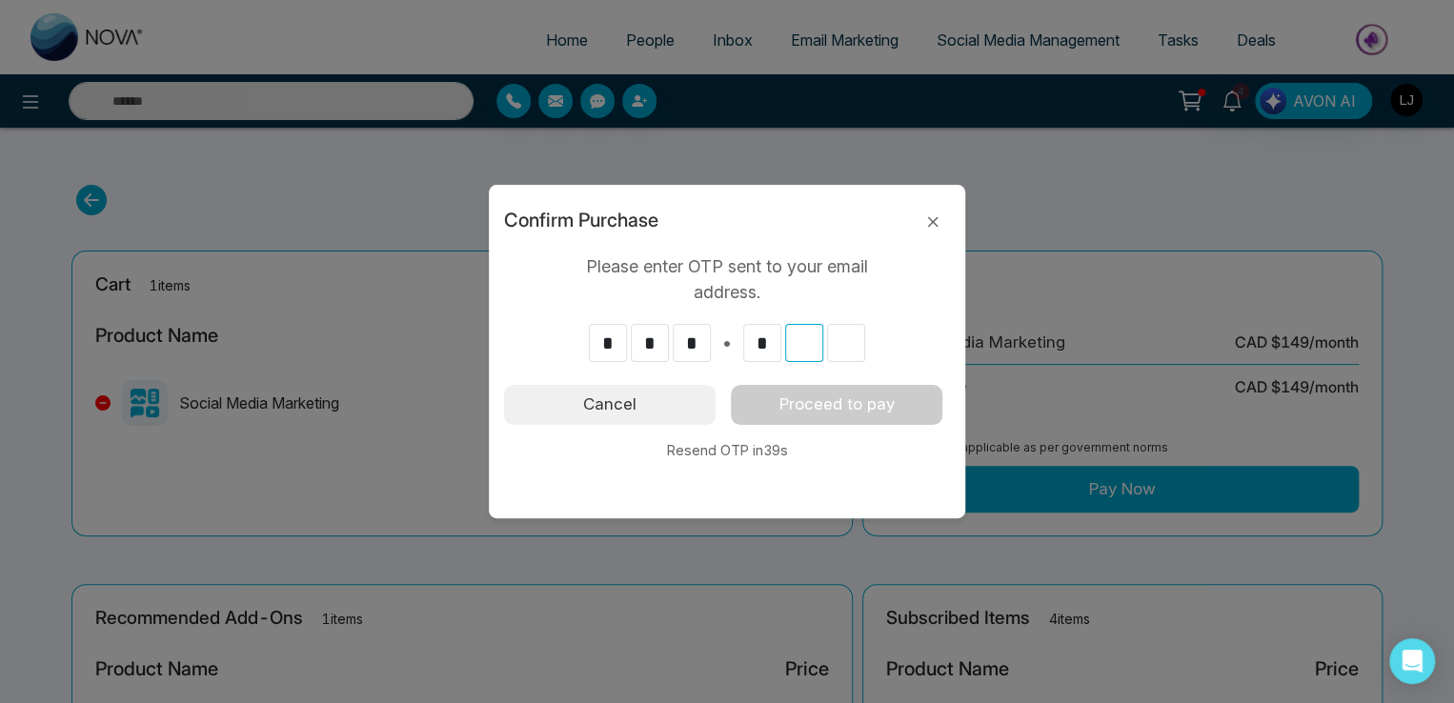
type input "*"
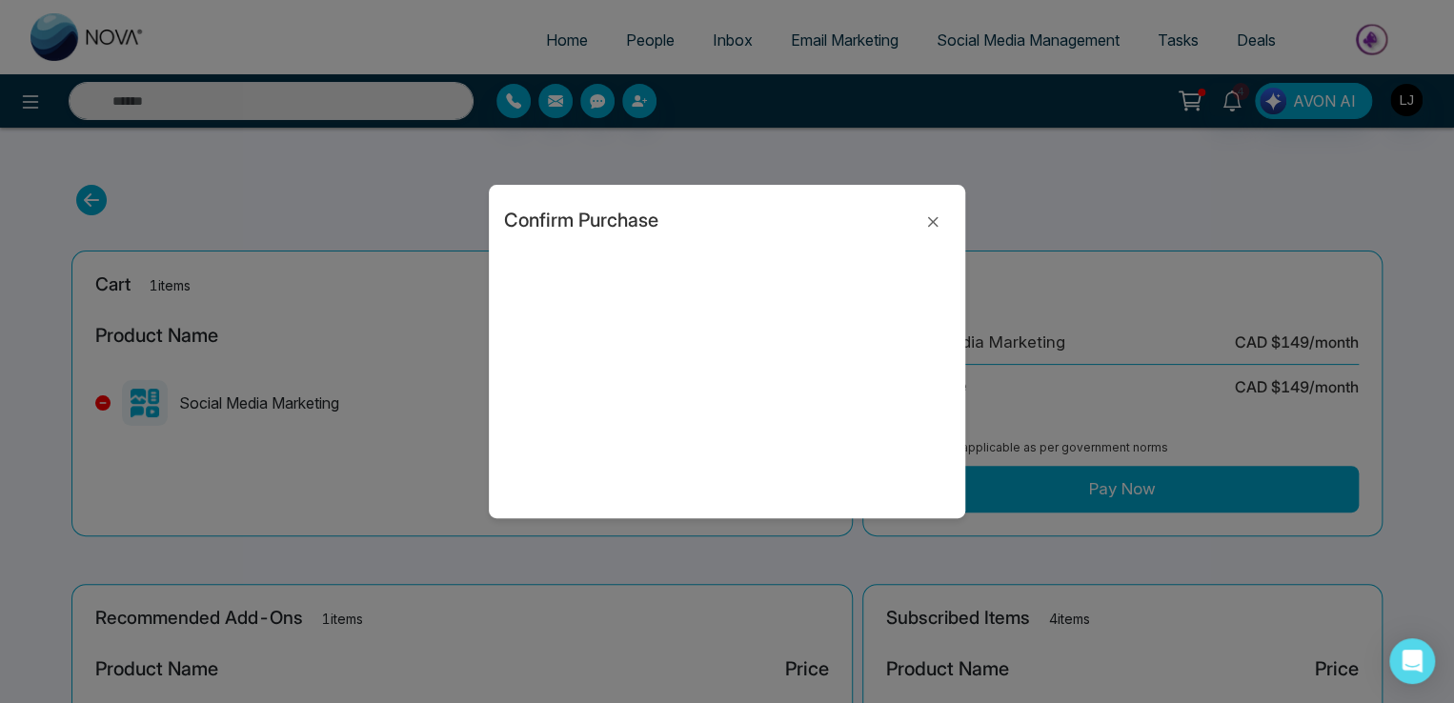
type input "*"
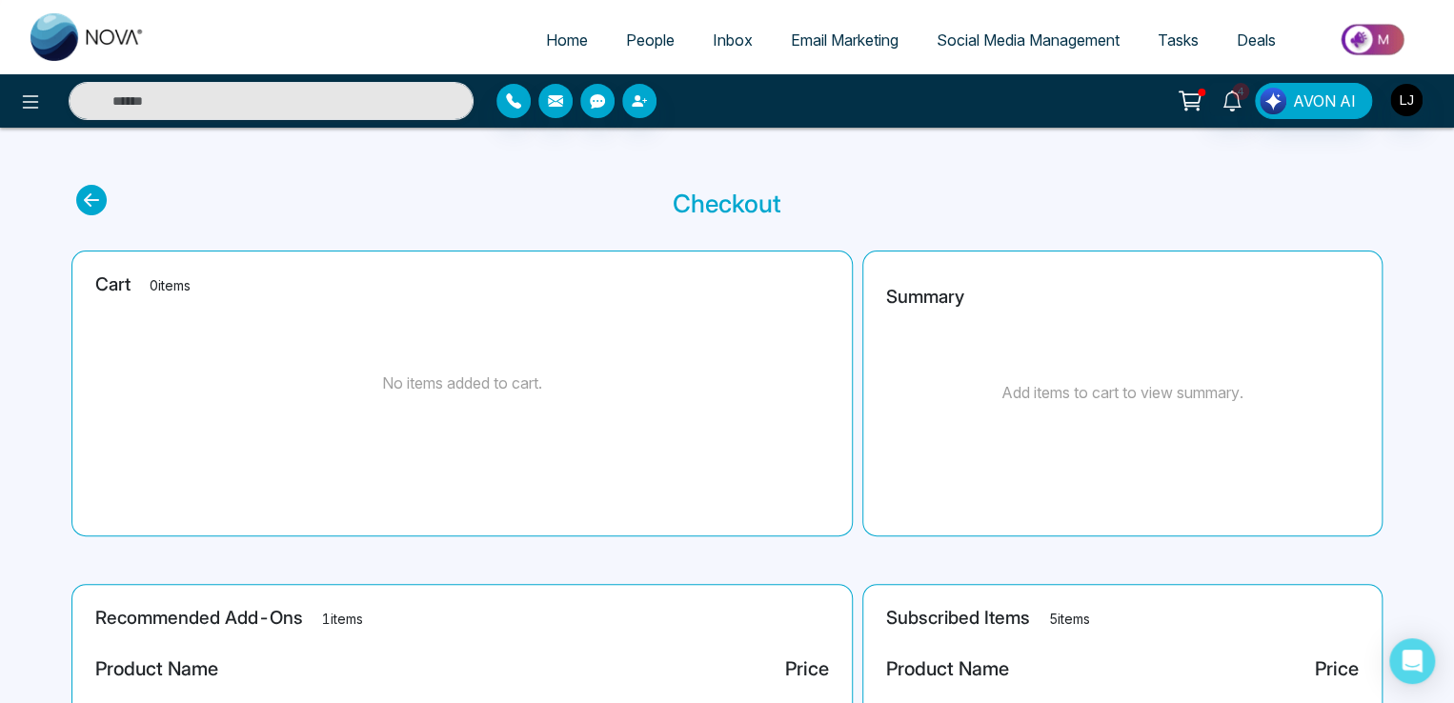
click at [1027, 58] on li "Social Media Management" at bounding box center [1028, 41] width 221 height 39
click at [1021, 53] on link "Social Media Management" at bounding box center [1028, 40] width 221 height 36
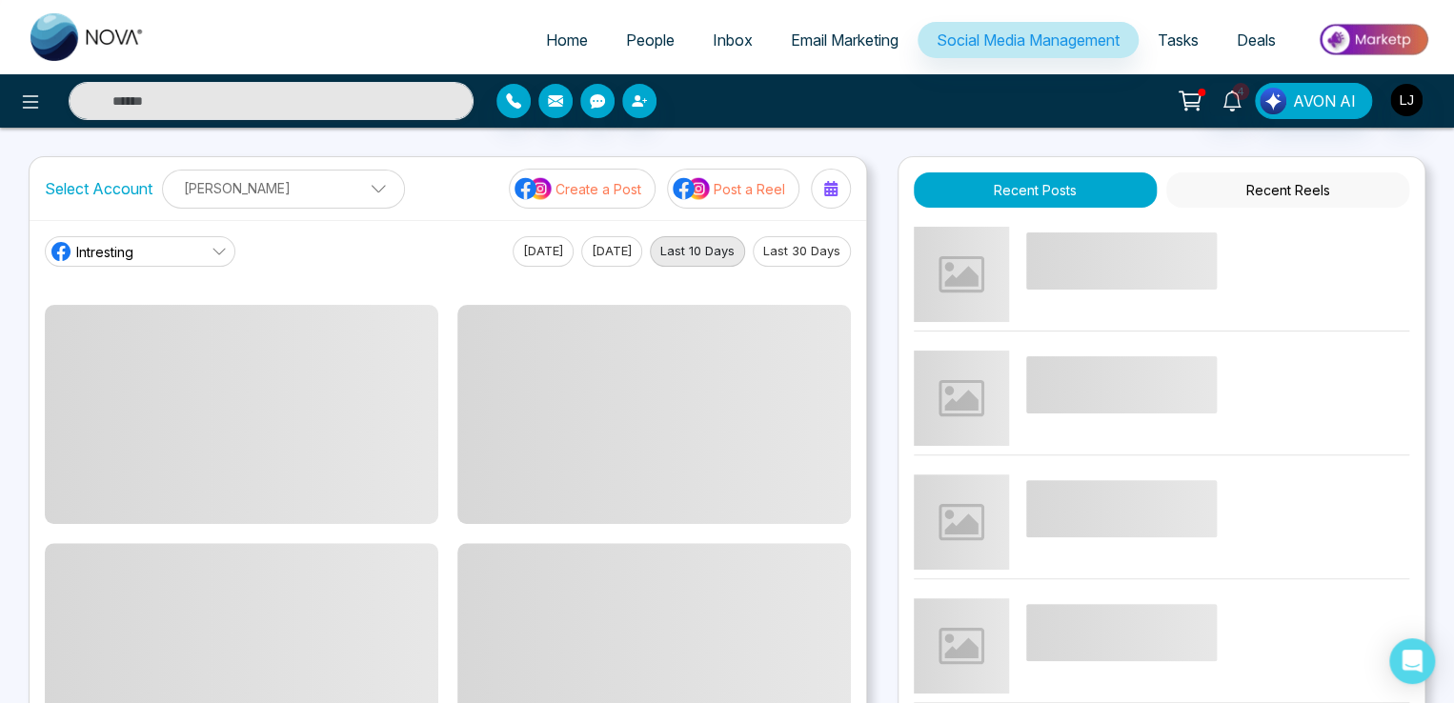
click at [725, 171] on button "Post a Reel" at bounding box center [733, 189] width 132 height 40
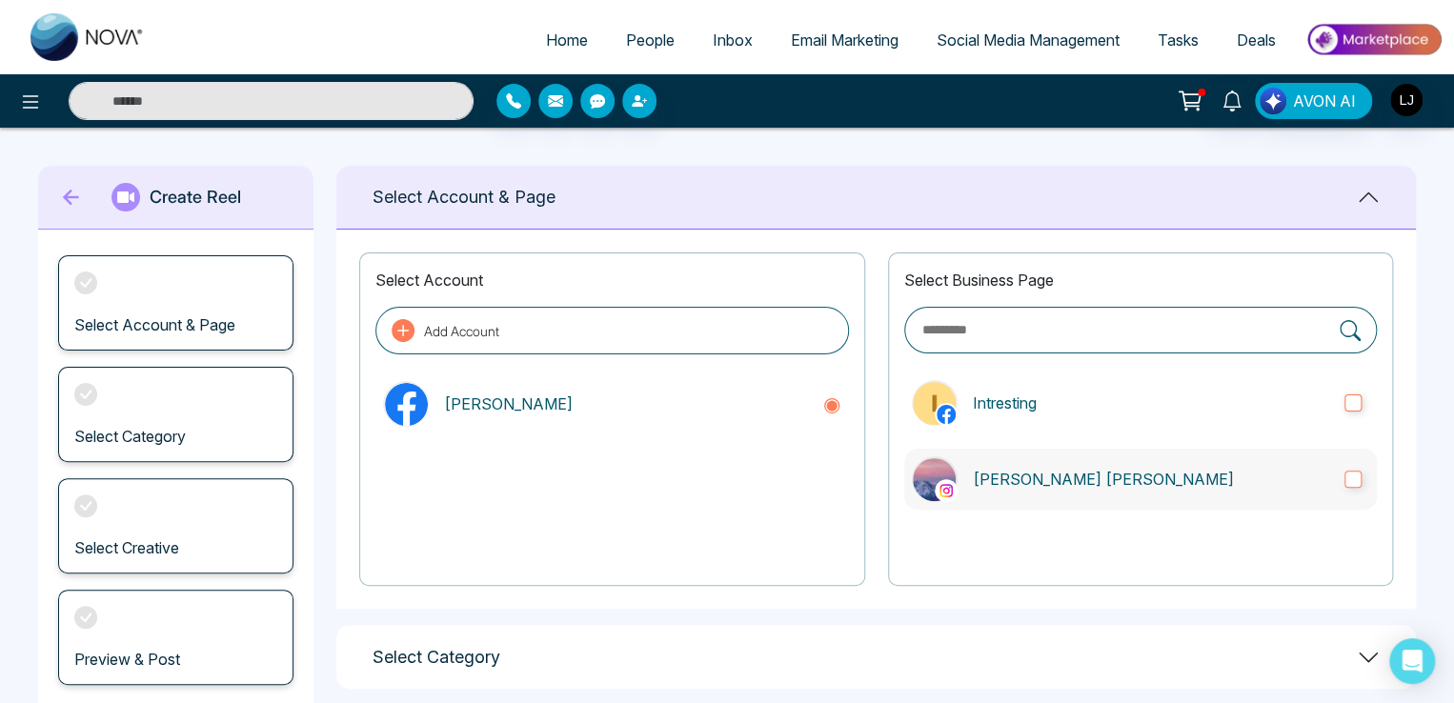
click at [1159, 463] on label "[PERSON_NAME] [PERSON_NAME]" at bounding box center [1140, 479] width 473 height 61
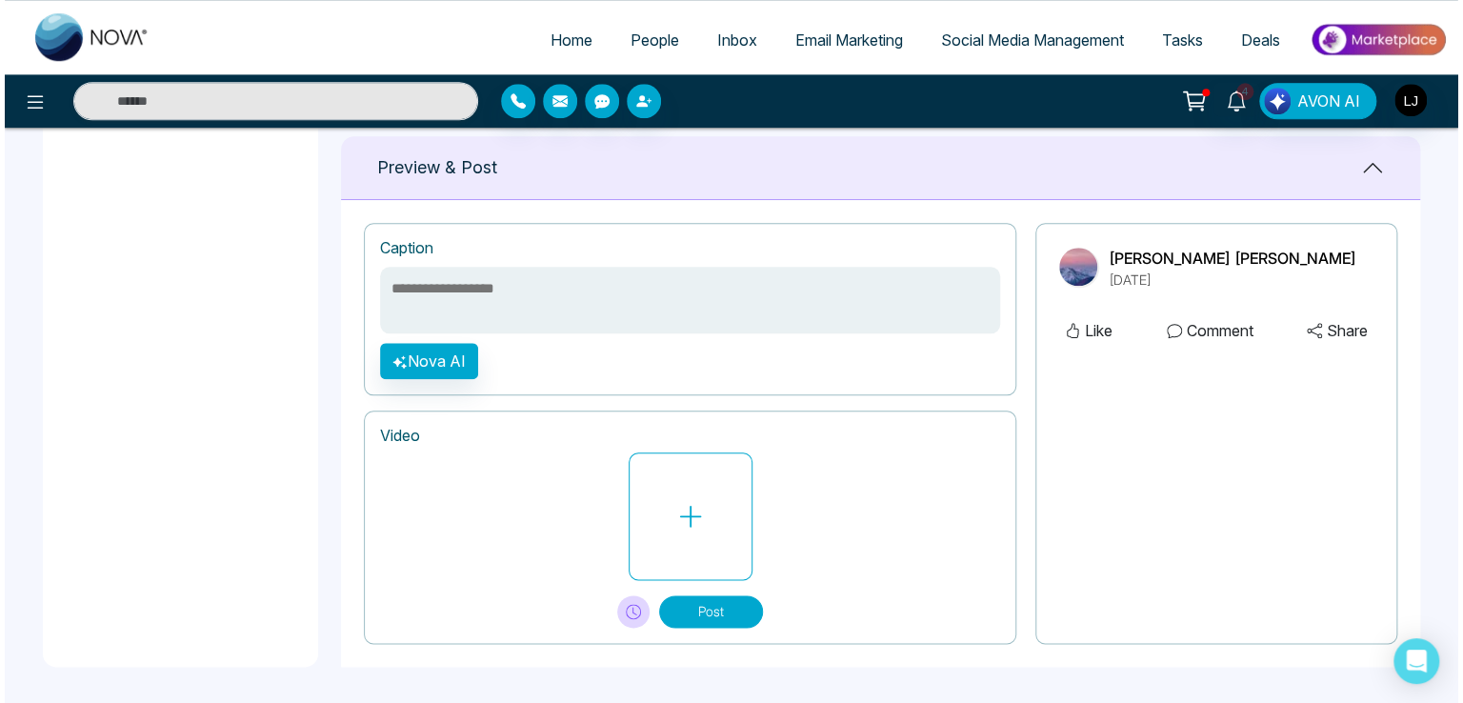
scroll to position [646, 0]
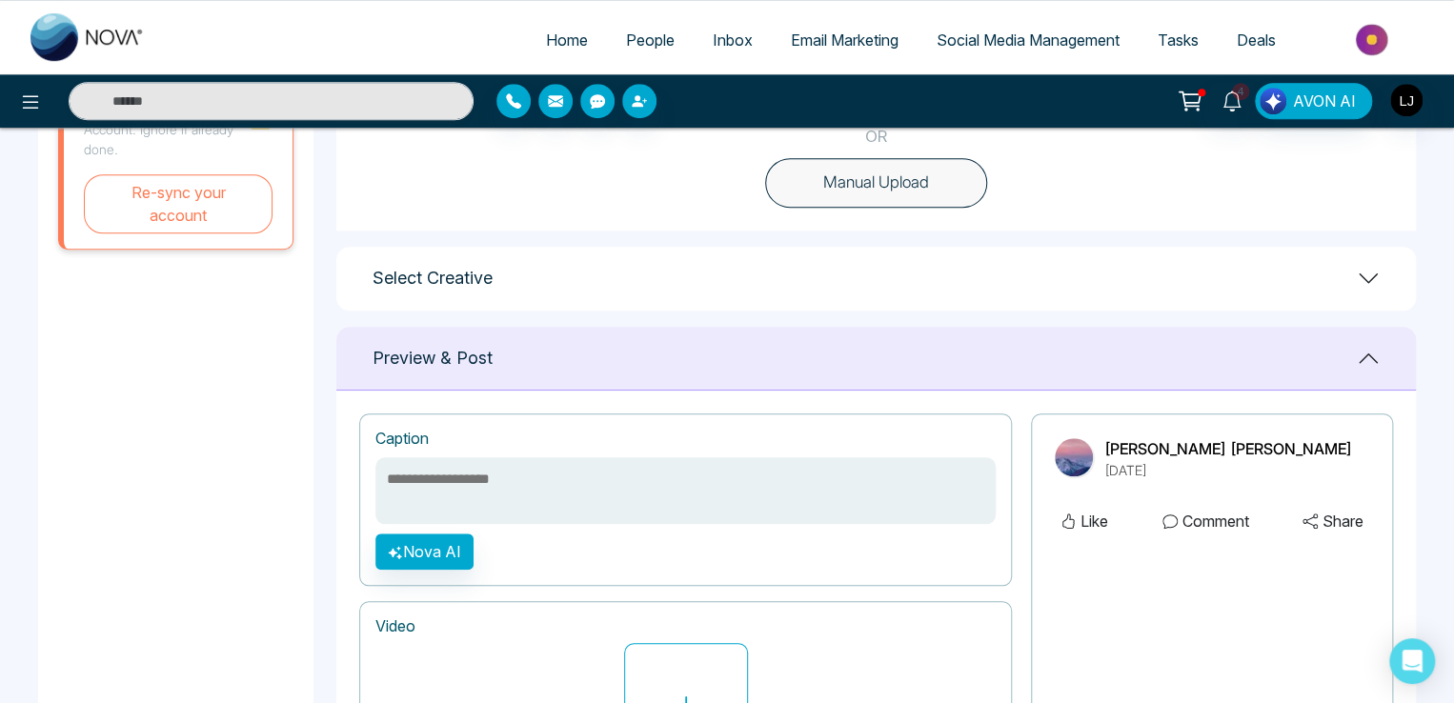
click at [1385, 265] on div "Select Creative" at bounding box center [876, 279] width 1080 height 64
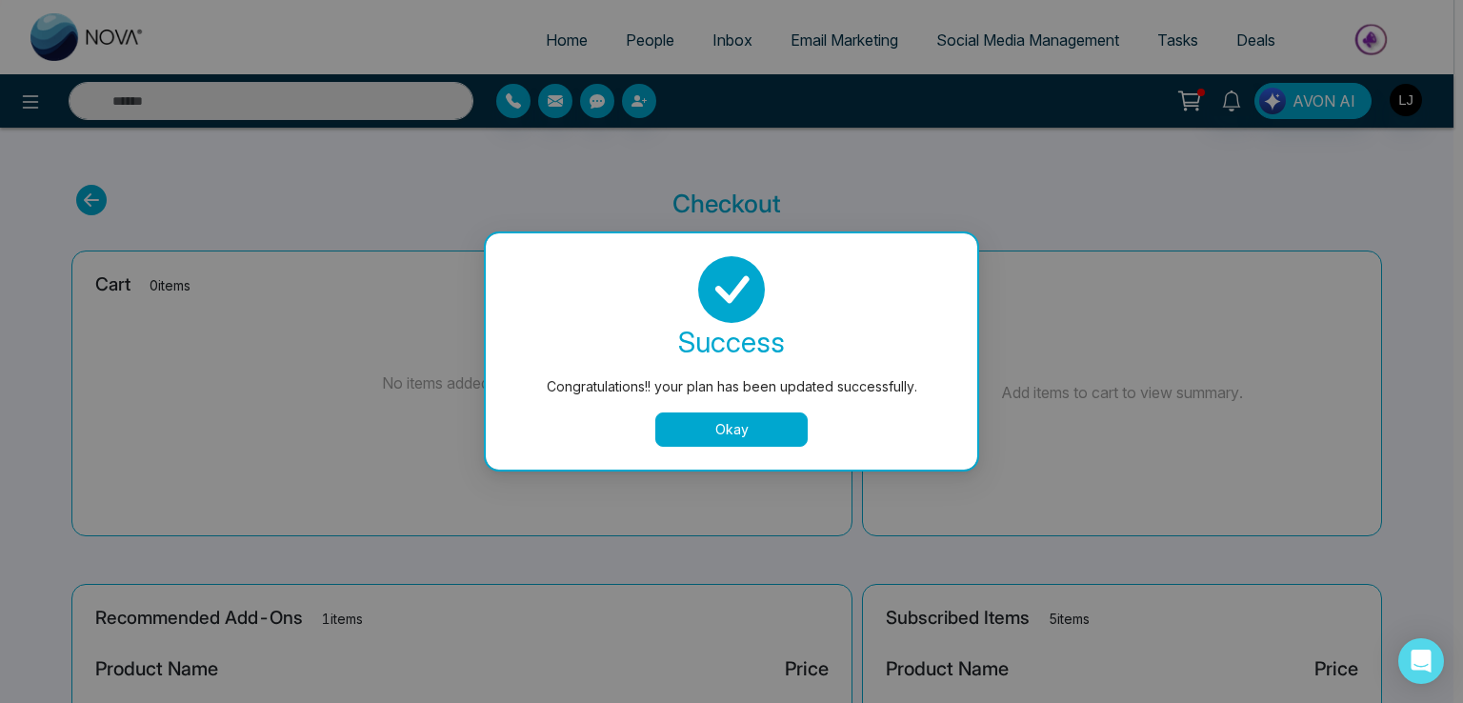
click at [708, 415] on button "Okay" at bounding box center [732, 430] width 152 height 34
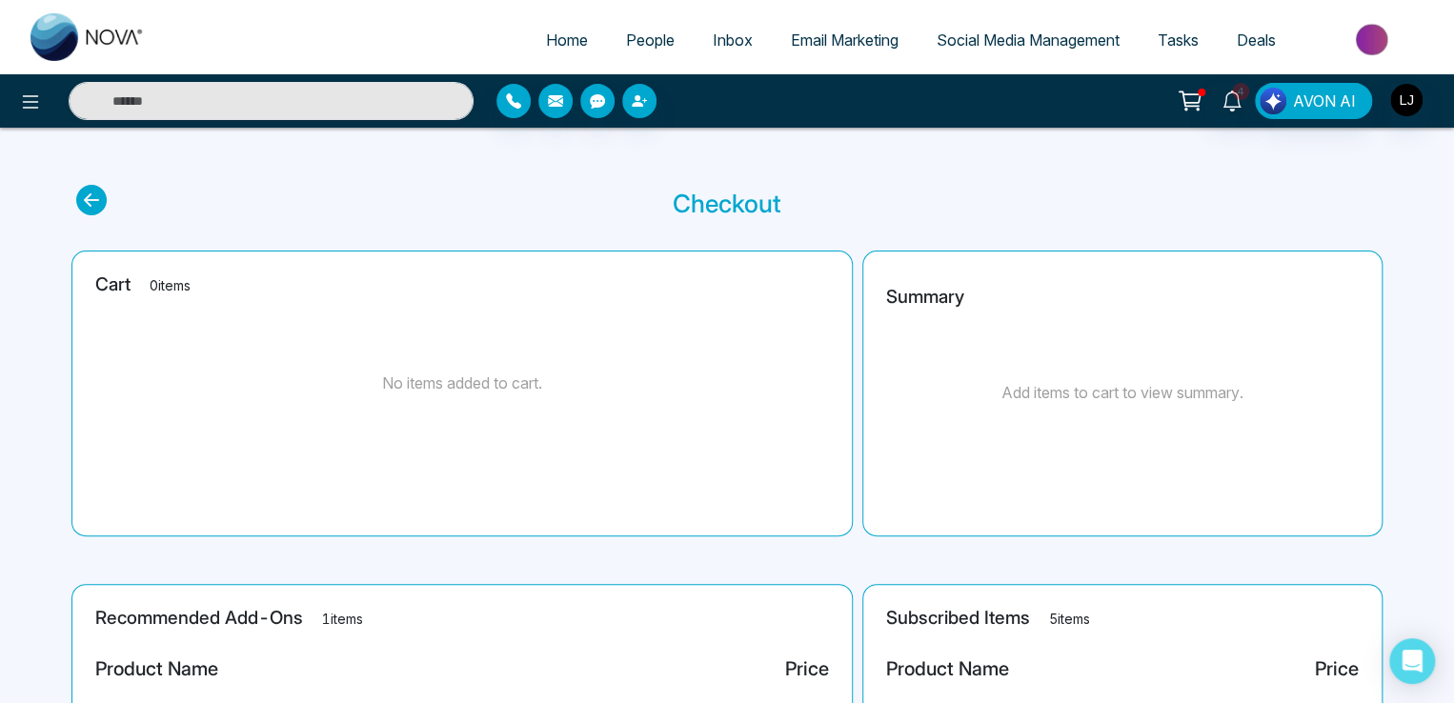
click at [1036, 39] on span "Social Media Management" at bounding box center [1028, 39] width 183 height 19
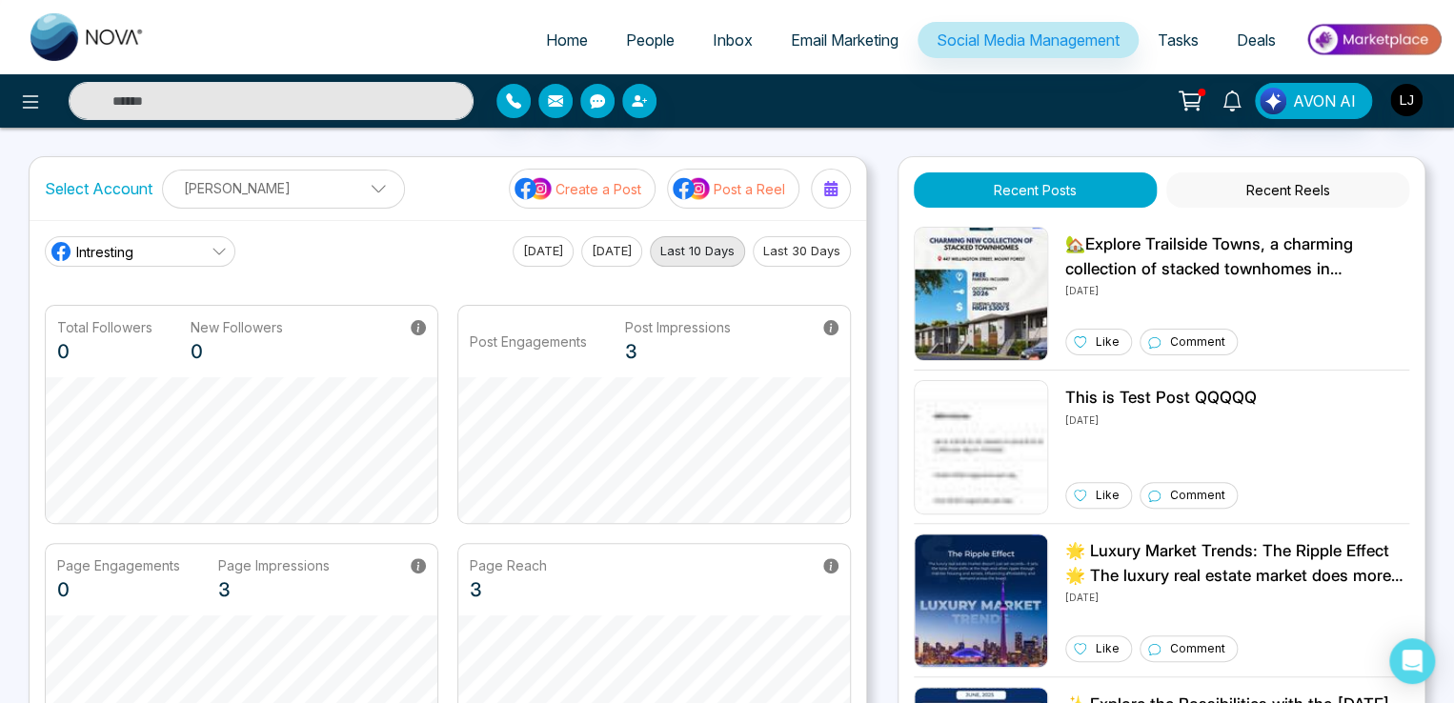
click at [756, 192] on p "Post a Reel" at bounding box center [749, 189] width 71 height 20
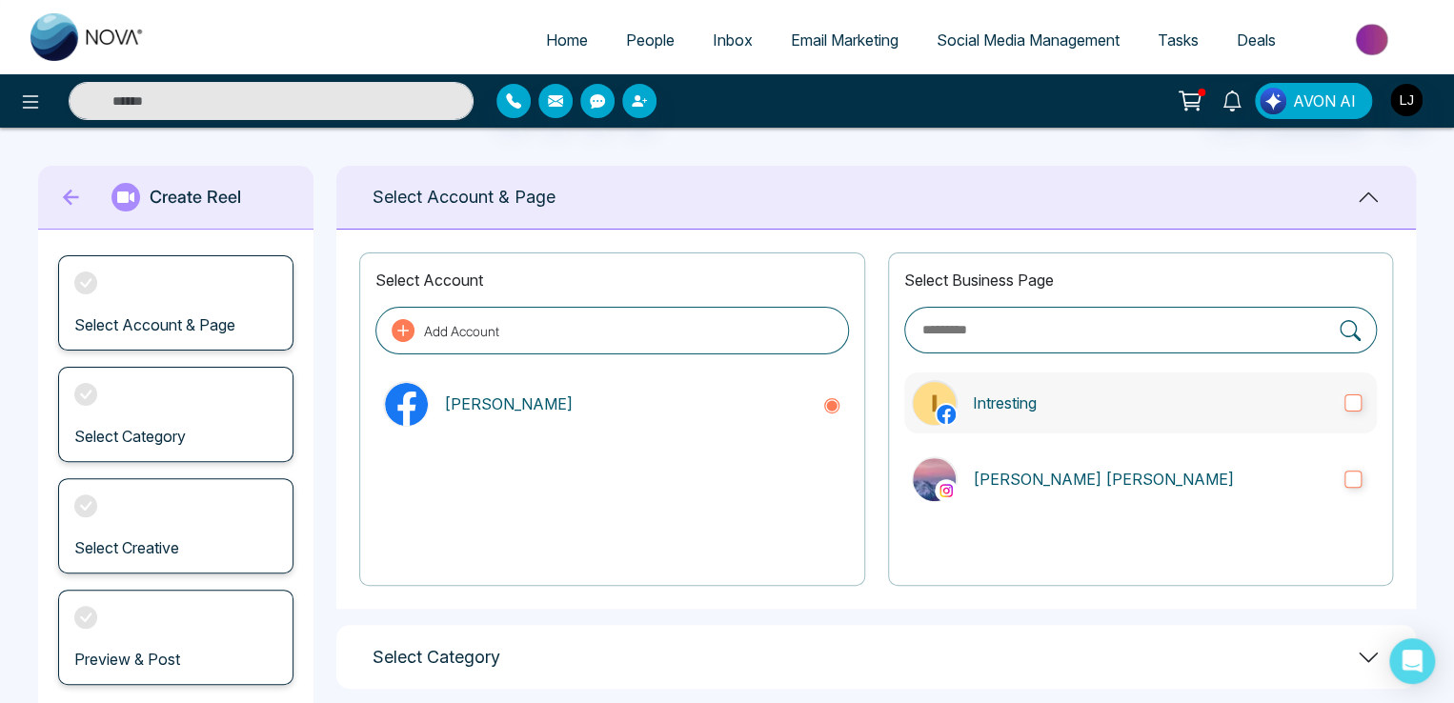
click at [1141, 395] on p "Intresting" at bounding box center [1151, 403] width 356 height 23
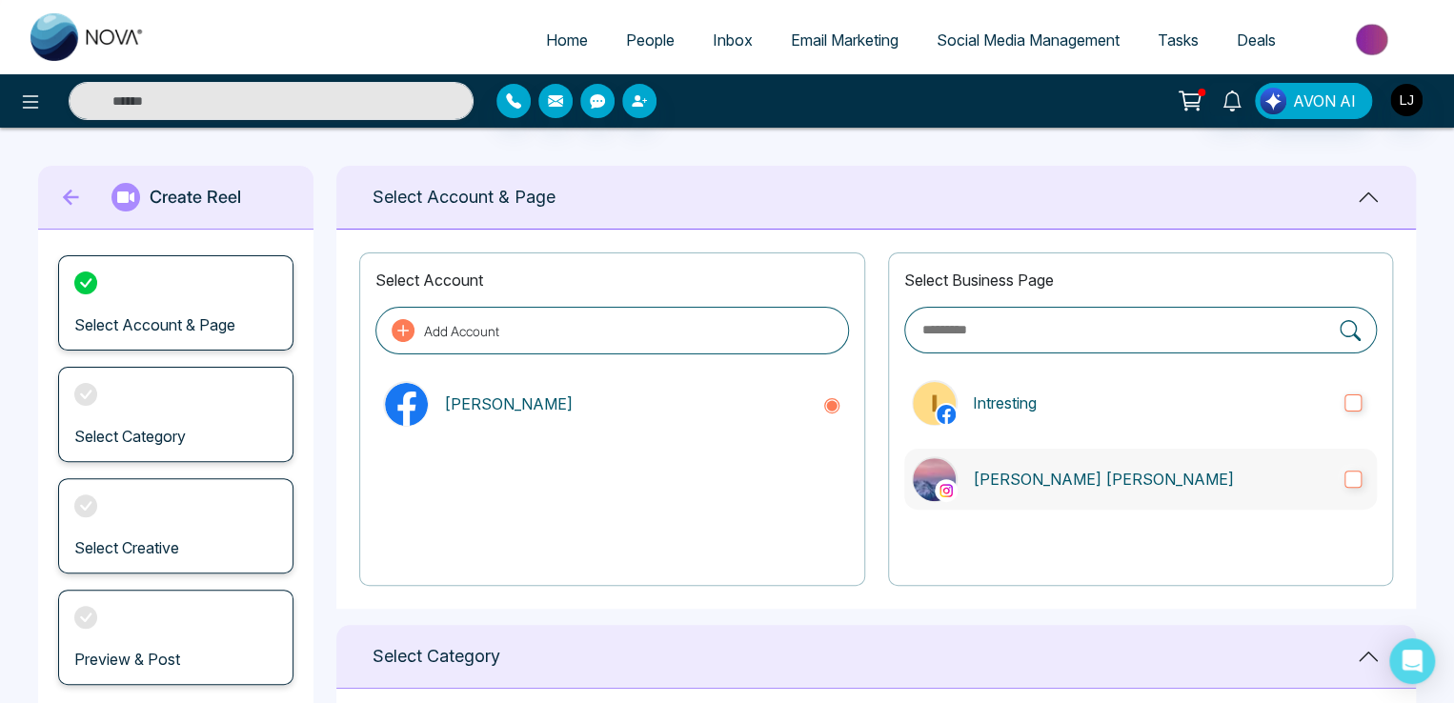
drag, startPoint x: 1127, startPoint y: 494, endPoint x: 983, endPoint y: 496, distance: 143.9
click at [1125, 496] on label "[PERSON_NAME] [PERSON_NAME]" at bounding box center [1140, 479] width 473 height 61
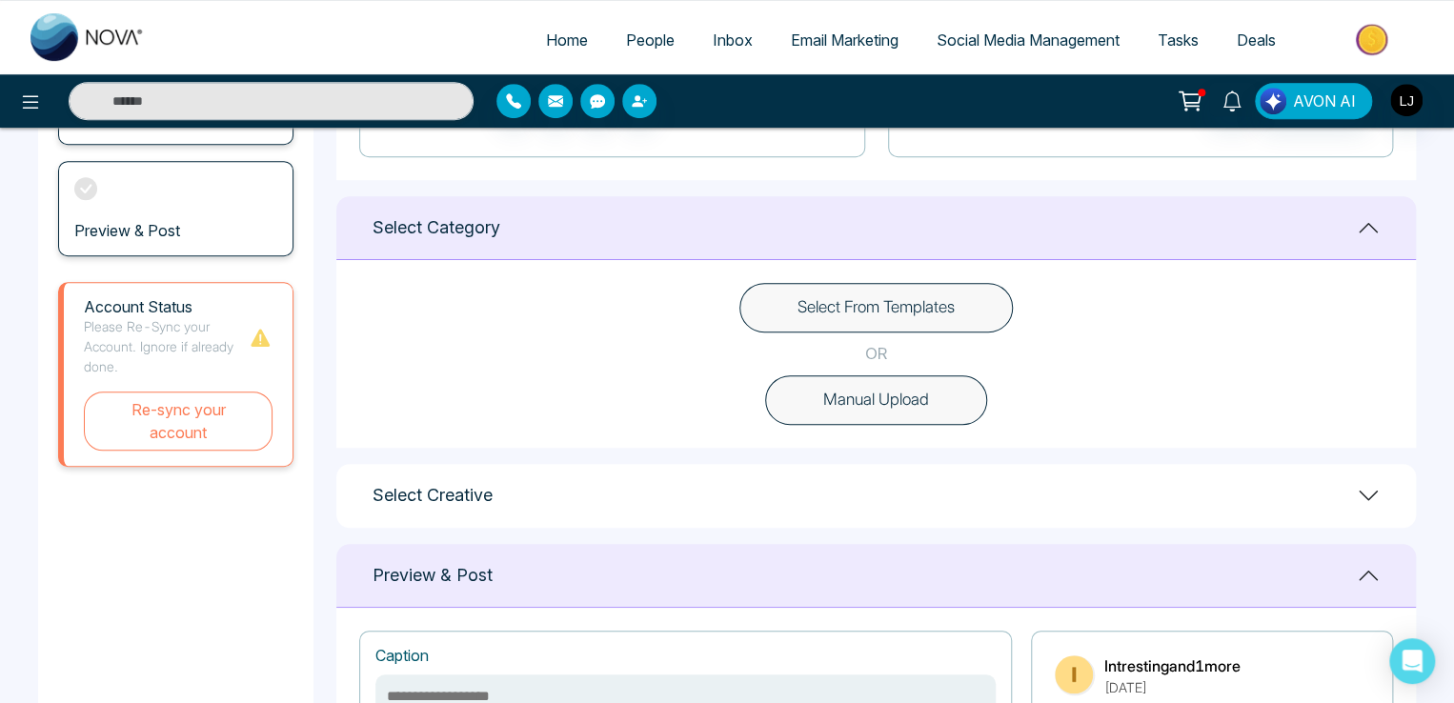
scroll to position [476, 0]
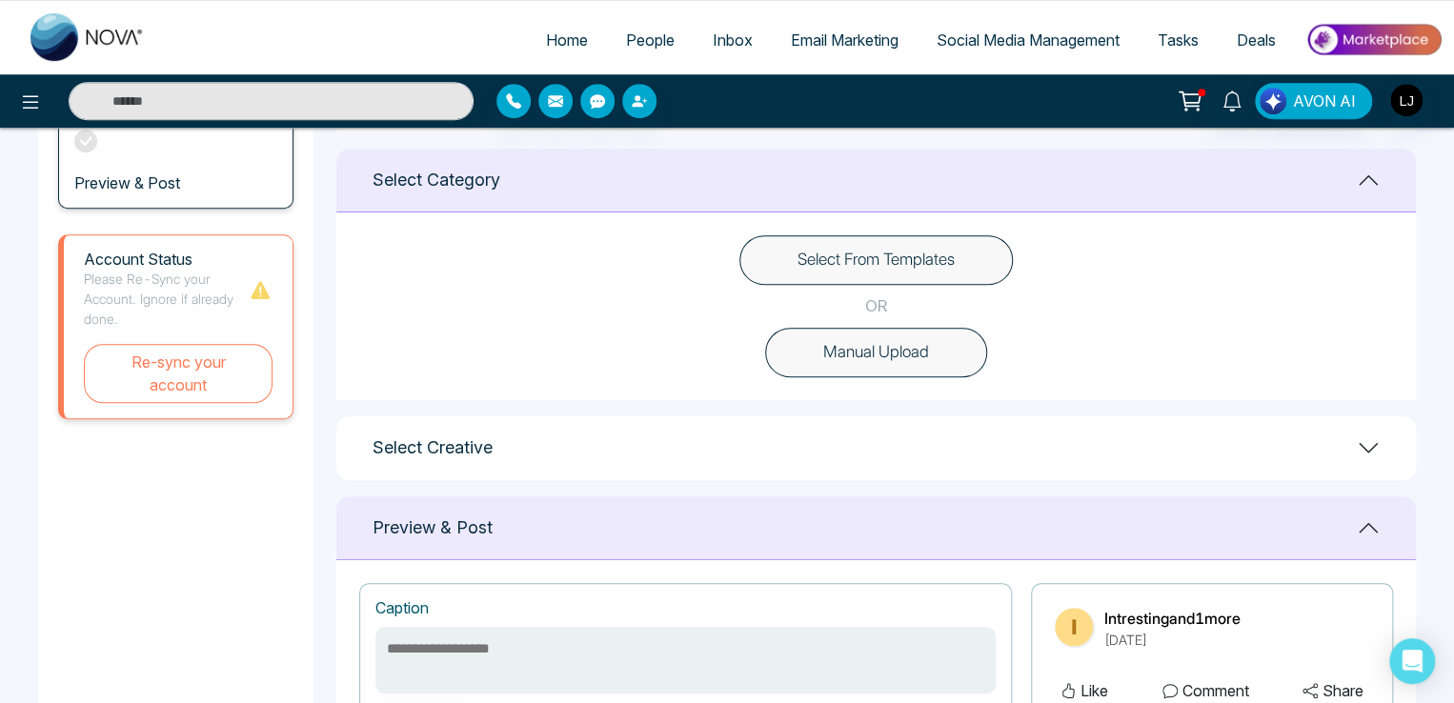
click at [919, 265] on button "Select From Templates" at bounding box center [875, 260] width 273 height 50
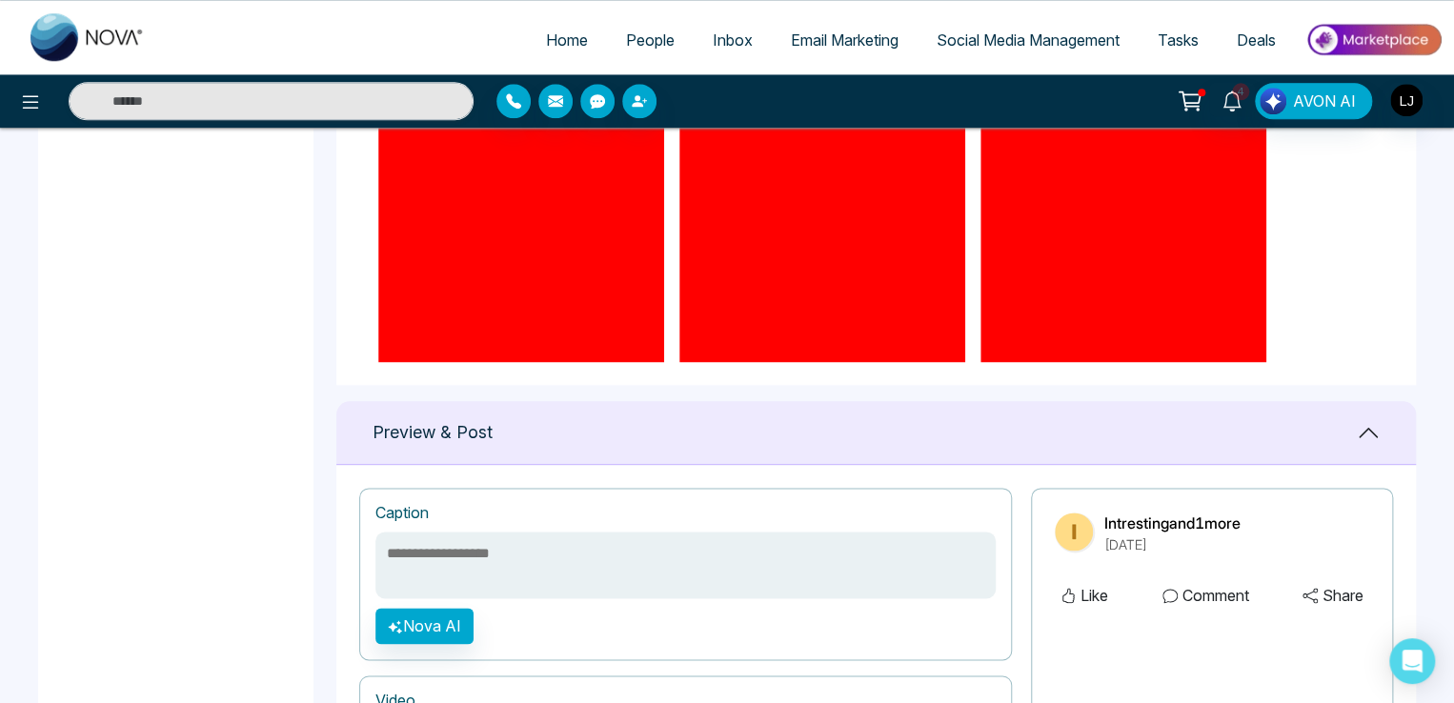
scroll to position [0, 0]
